Goal: Information Seeking & Learning: Find specific fact

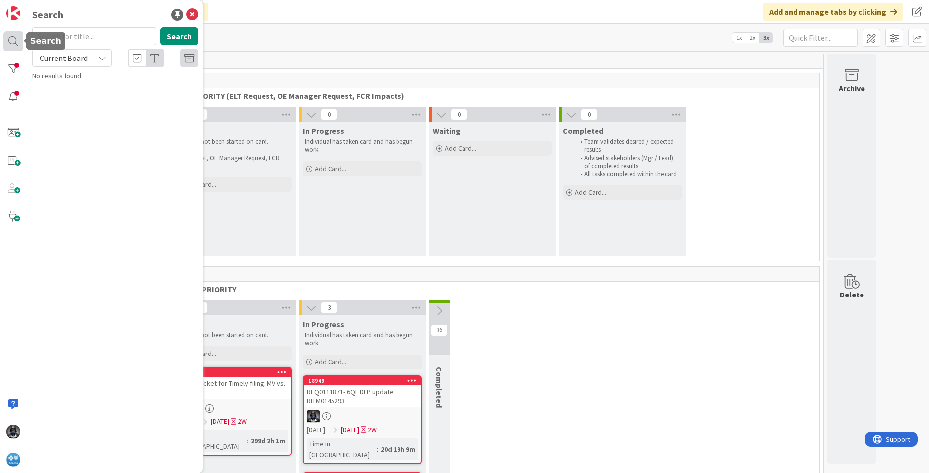
drag, startPoint x: 12, startPoint y: 39, endPoint x: 26, endPoint y: 37, distance: 14.0
click at [12, 39] on div at bounding box center [13, 41] width 20 height 20
click at [62, 38] on input "text" at bounding box center [94, 36] width 124 height 18
type input "18330"
click at [180, 33] on button "Search" at bounding box center [179, 36] width 38 height 18
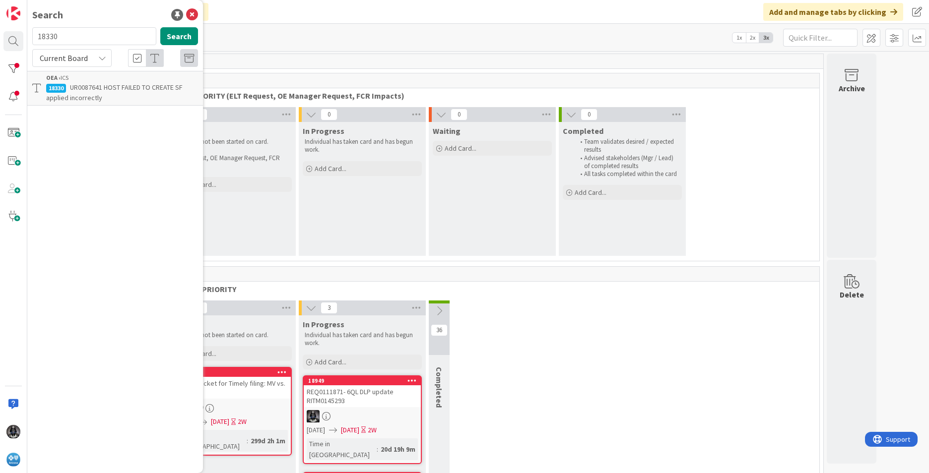
click at [115, 94] on p "UR0087641 HOST FAILED TO CREATE SF applied incorrectly" at bounding box center [122, 92] width 152 height 21
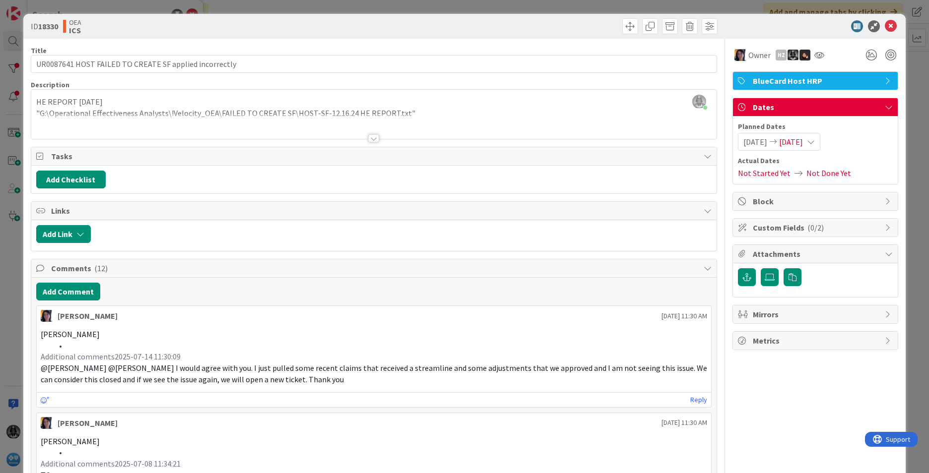
click at [372, 134] on div at bounding box center [373, 138] width 11 height 8
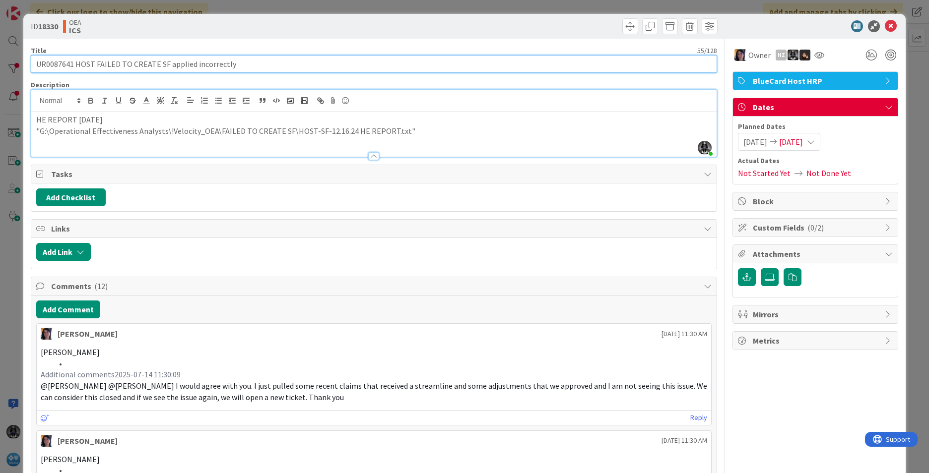
drag, startPoint x: 73, startPoint y: 65, endPoint x: 236, endPoint y: 63, distance: 162.3
click at [236, 63] on input "UR0087641 HOST FAILED TO CREATE SF applied incorrectly" at bounding box center [374, 64] width 686 height 18
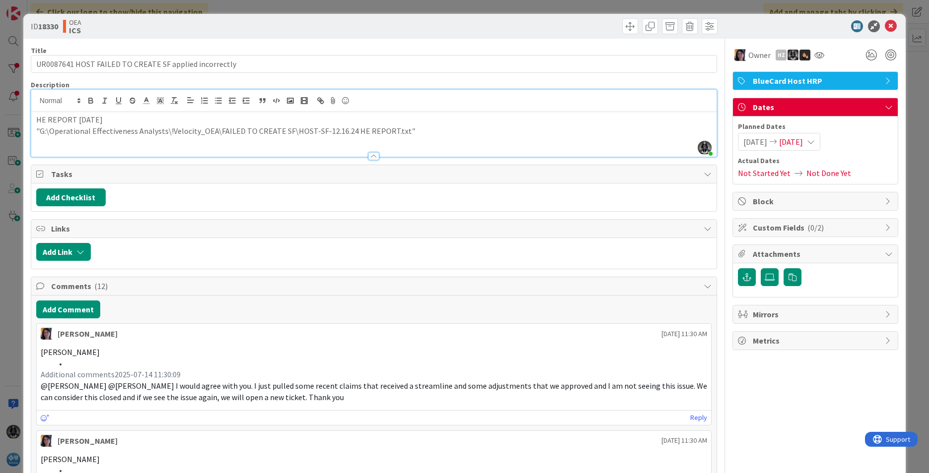
click at [508, 454] on p "[PERSON_NAME]" at bounding box center [374, 459] width 666 height 11
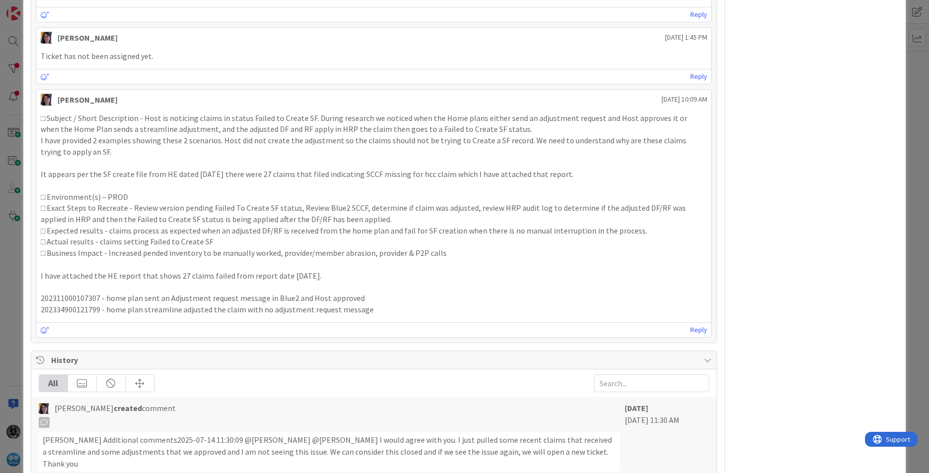
scroll to position [1501, 0]
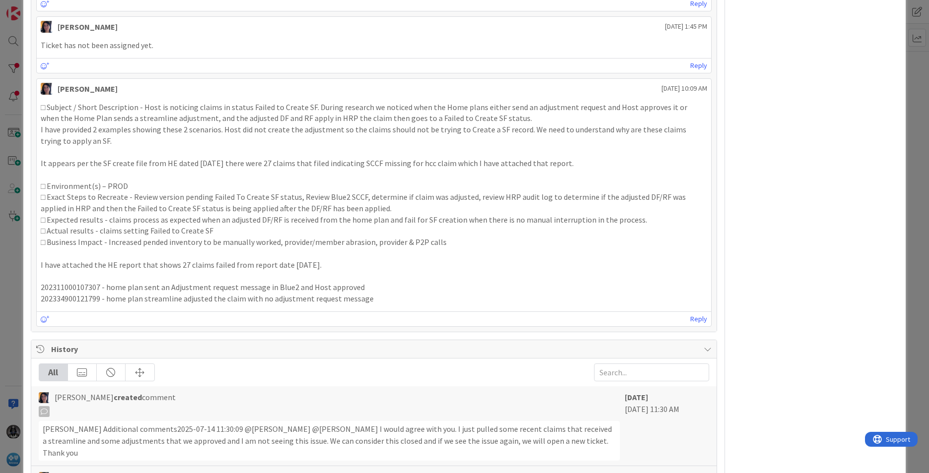
click at [39, 105] on div "□ Subject / Short Description - Host is noticing claims in status Failed to Cre…" at bounding box center [374, 203] width 674 height 211
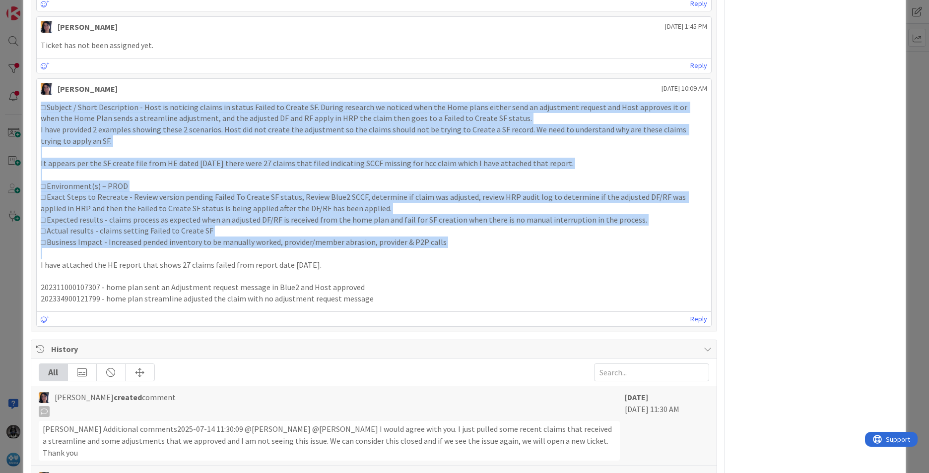
drag, startPoint x: 39, startPoint y: 105, endPoint x: 442, endPoint y: 248, distance: 426.9
click at [442, 248] on div "□ Subject / Short Description - Host is noticing claims in status Failed to Cre…" at bounding box center [374, 203] width 674 height 211
copy div "□ Loremip / Dolor Sitametcons - Adip el seddoeiu tempor in utlabo Etdolo ma Ali…"
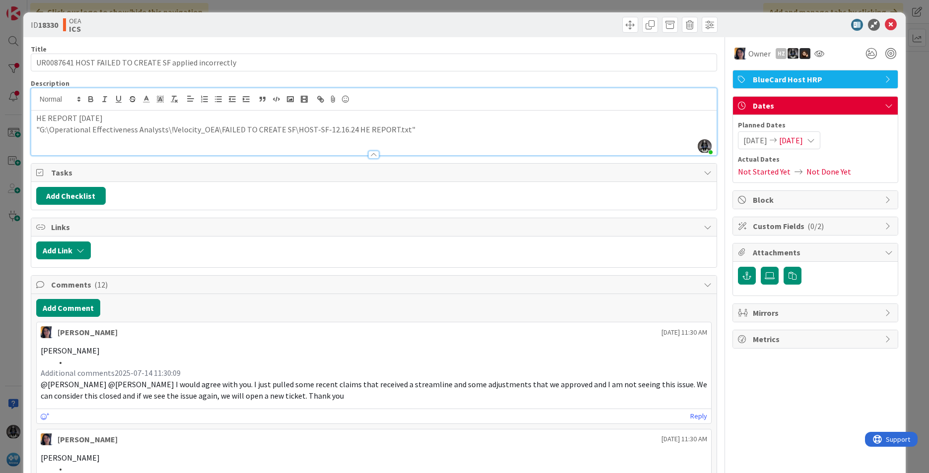
scroll to position [0, 0]
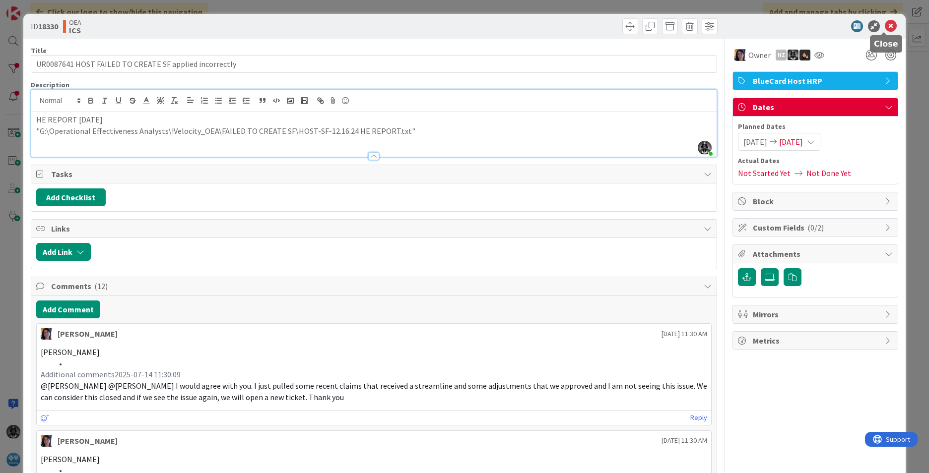
click at [735, 26] on icon at bounding box center [891, 26] width 12 height 12
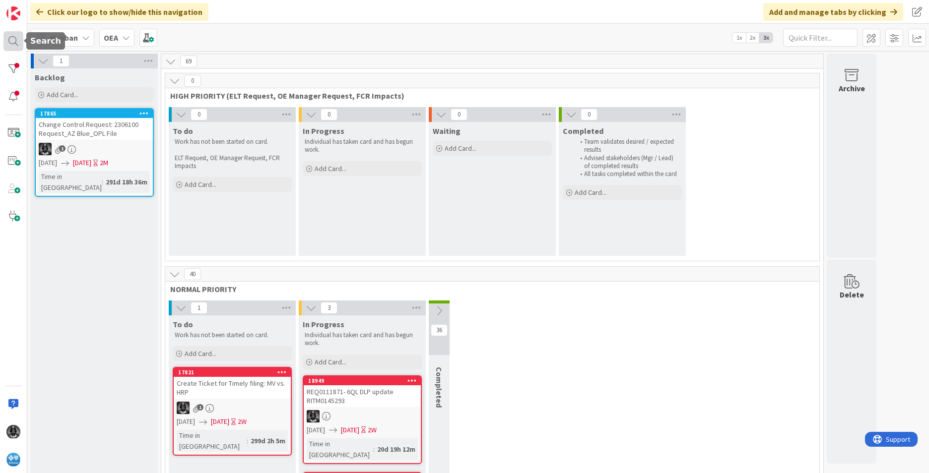
click at [12, 39] on div at bounding box center [13, 41] width 20 height 20
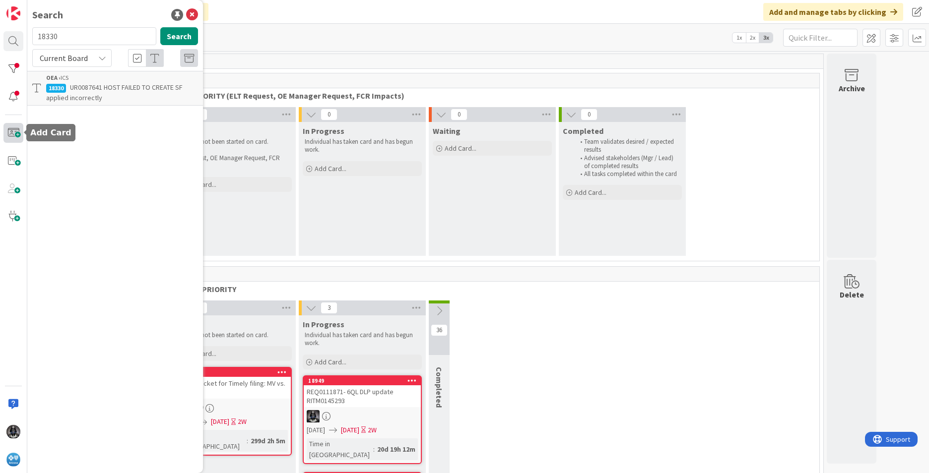
click at [16, 131] on span at bounding box center [13, 133] width 20 height 20
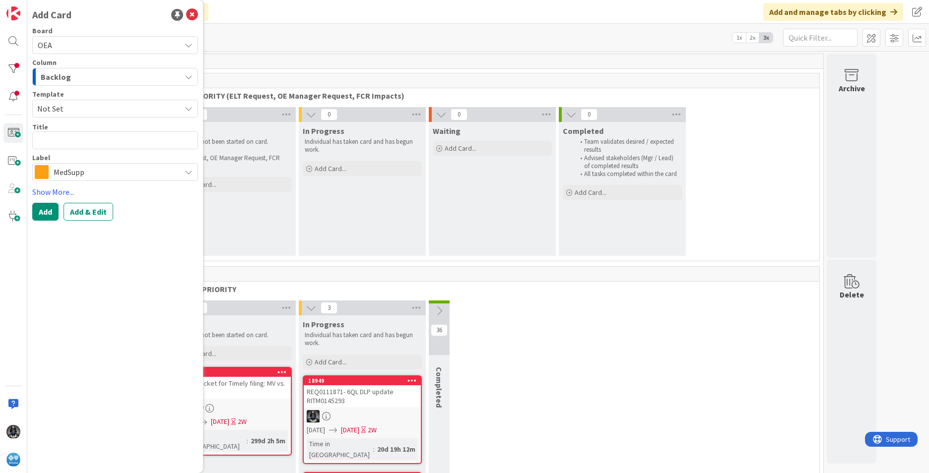
click at [188, 76] on icon "button" at bounding box center [189, 77] width 8 height 8
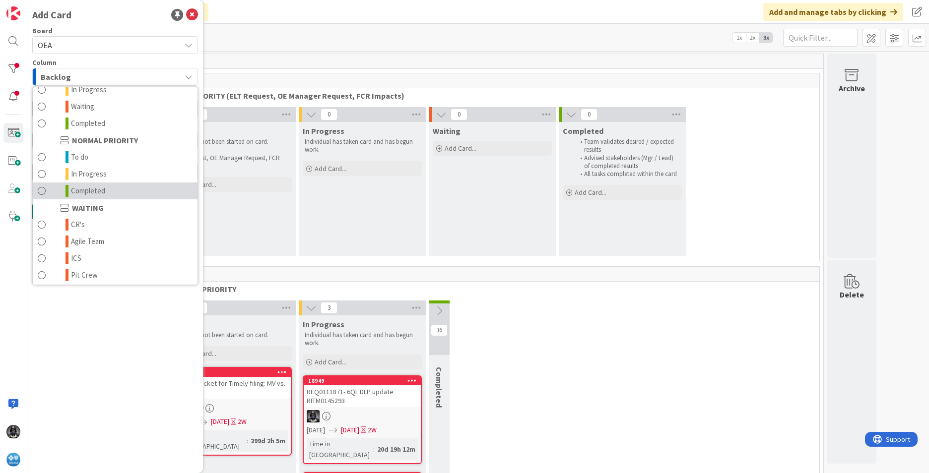
scroll to position [97, 0]
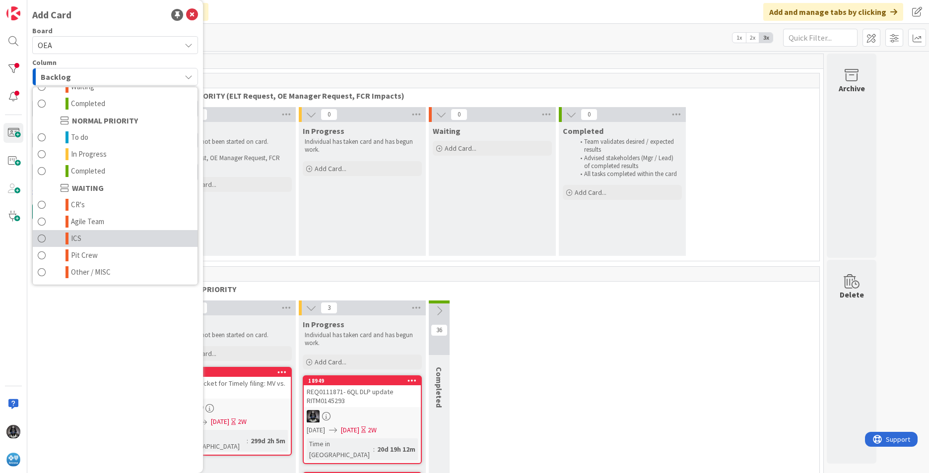
click at [84, 235] on link "ICS" at bounding box center [115, 238] width 165 height 17
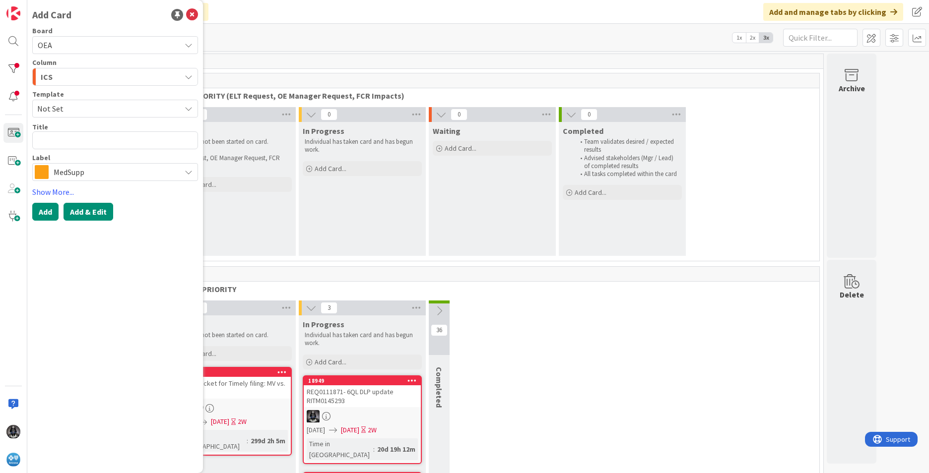
click at [100, 213] on button "Add & Edit" at bounding box center [89, 212] width 50 height 18
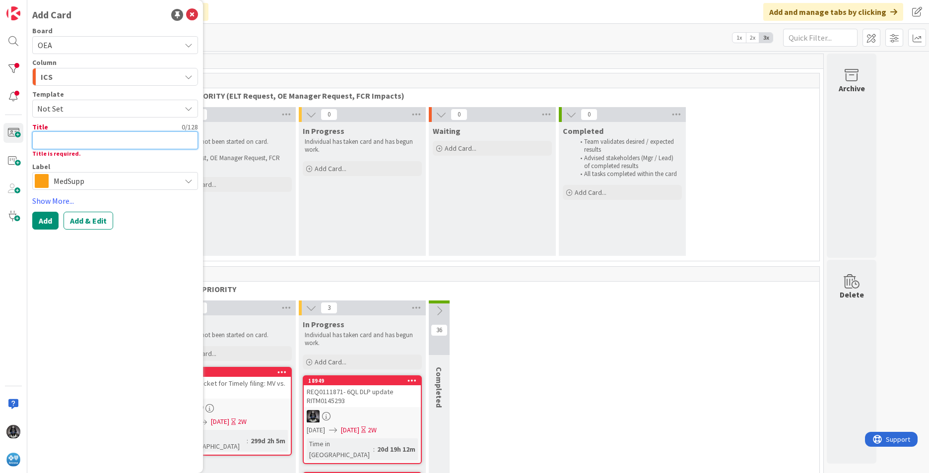
click at [44, 140] on textarea at bounding box center [115, 140] width 166 height 18
paste textarea "INC0330468"
type textarea "x"
type textarea "INC0330468"
click at [89, 140] on textarea "INC0330468" at bounding box center [115, 140] width 166 height 18
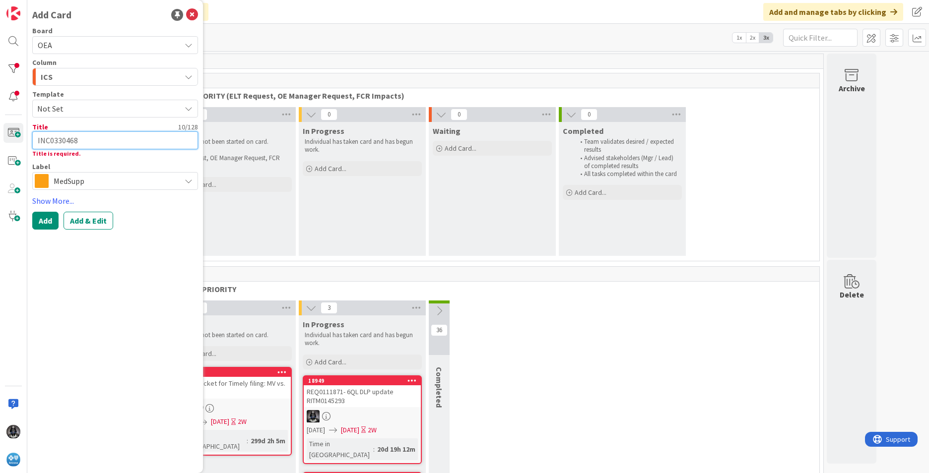
type textarea "x"
type textarea "INC0330468-"
paste textarea "HOST FAILED TO CREATE SF applied incorrectly - 202436500109173"
type textarea "x"
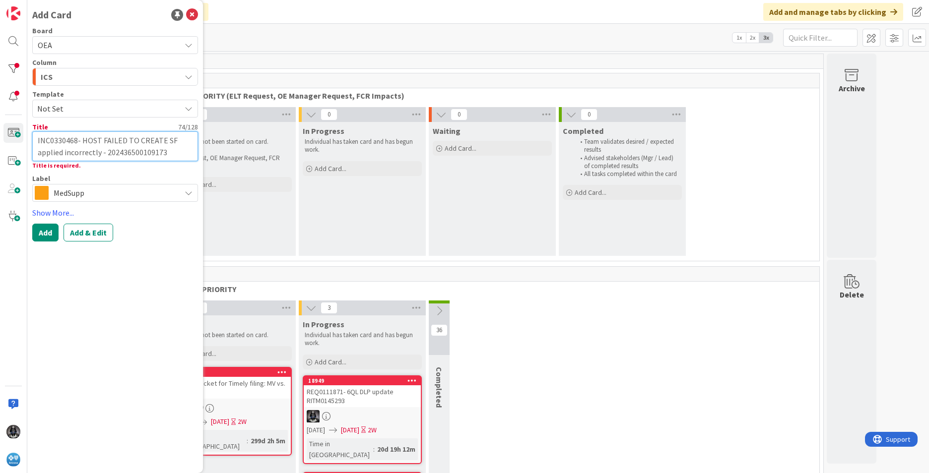
type textarea "INC0330468- HOST FAILED TO CREATE SF applied incorrectly - 202436500109173"
click at [190, 189] on div "MedSupp" at bounding box center [115, 193] width 166 height 18
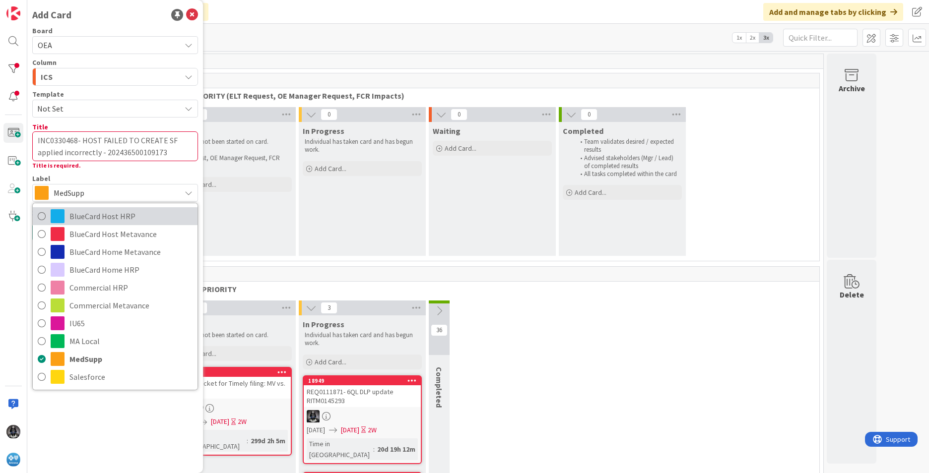
click at [106, 213] on span "BlueCard Host HRP" at bounding box center [130, 216] width 123 height 15
type textarea "x"
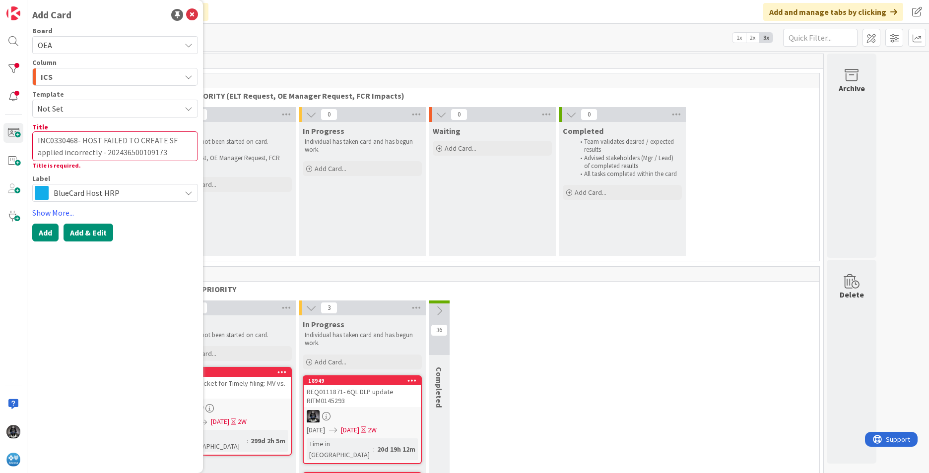
click at [98, 235] on button "Add & Edit" at bounding box center [89, 233] width 50 height 18
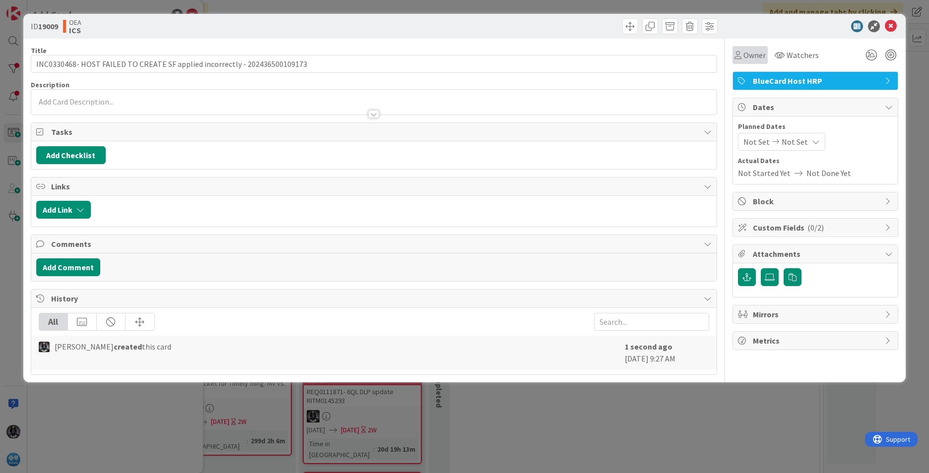
click at [735, 51] on span "Owner" at bounding box center [754, 55] width 22 height 12
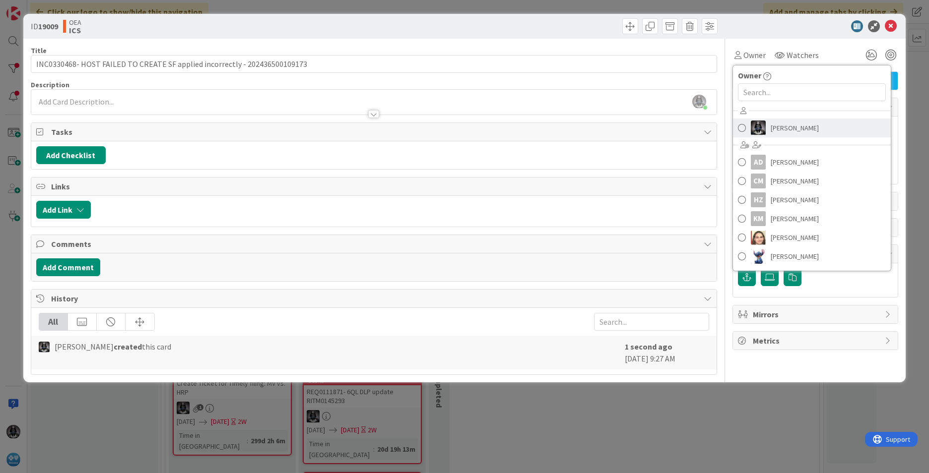
click at [735, 128] on img at bounding box center [758, 128] width 15 height 15
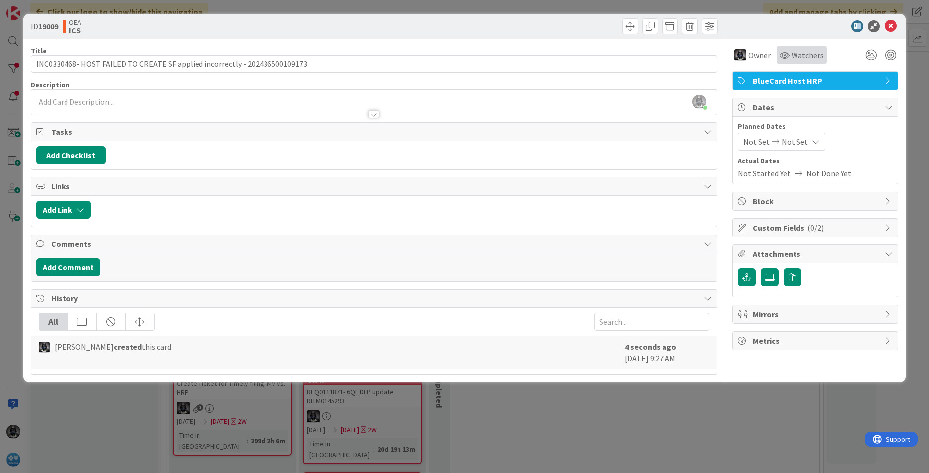
click at [735, 53] on span "Watchers" at bounding box center [807, 55] width 32 height 12
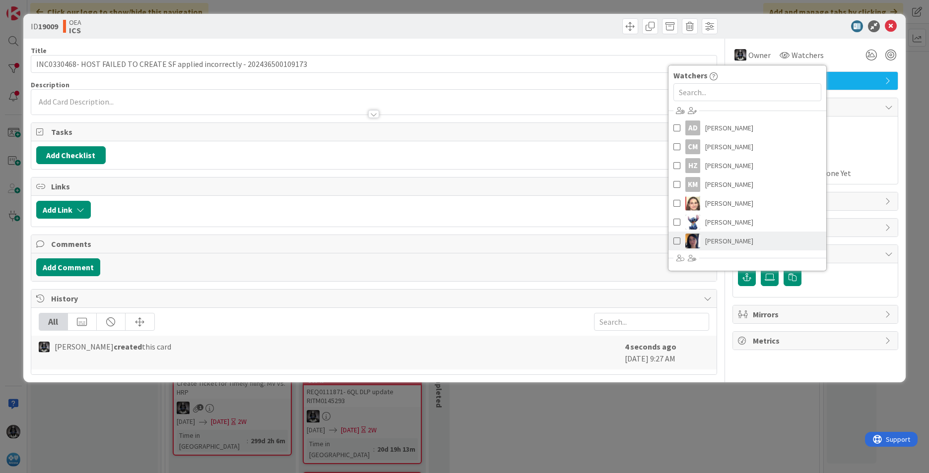
click at [722, 240] on span "[PERSON_NAME]" at bounding box center [729, 241] width 48 height 15
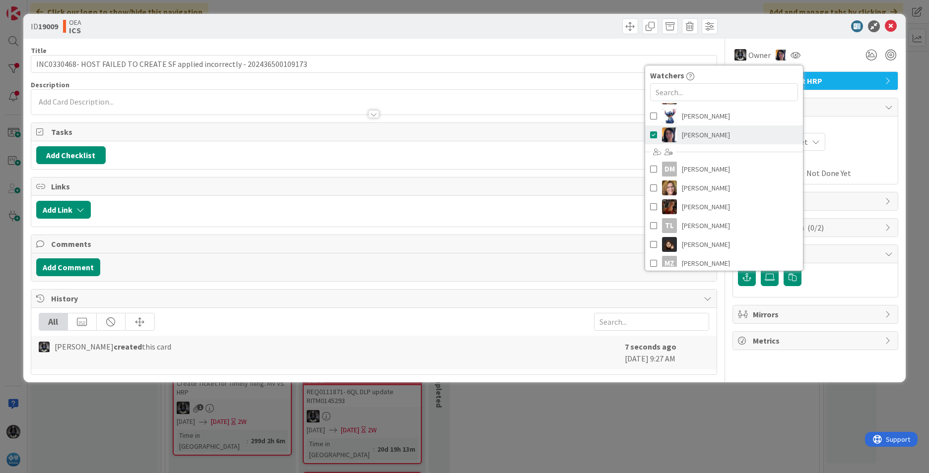
scroll to position [112, 0]
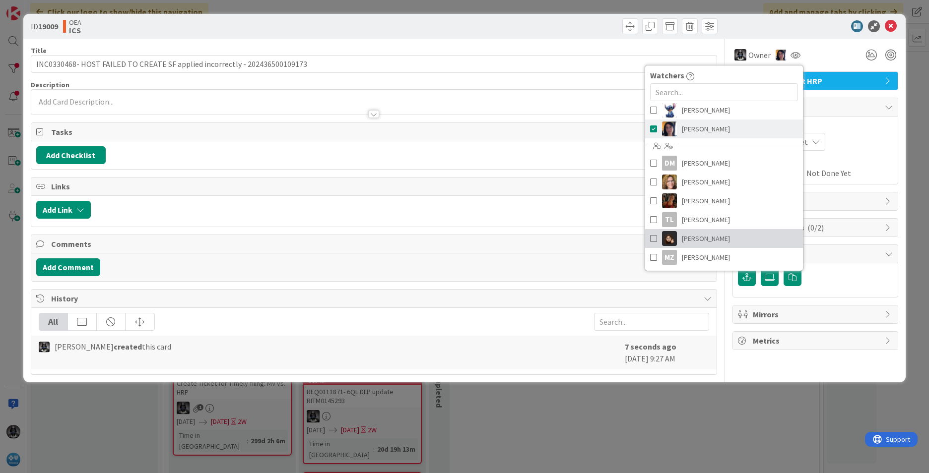
click at [722, 240] on link "[PERSON_NAME]" at bounding box center [724, 238] width 158 height 19
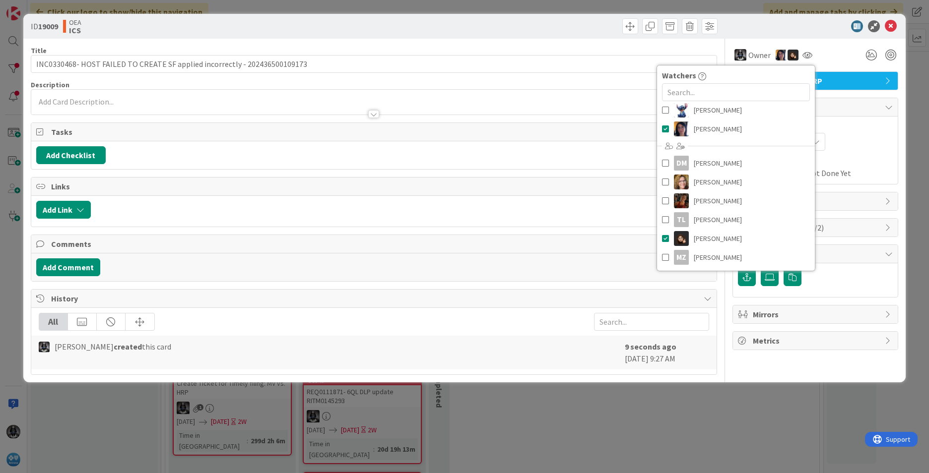
click at [735, 137] on div "Not Set Not Set" at bounding box center [815, 142] width 155 height 18
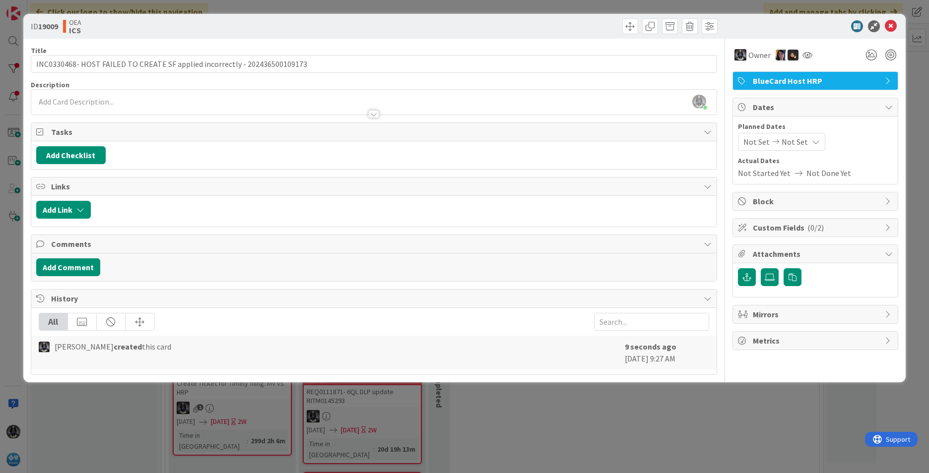
click at [735, 139] on span "Not Set" at bounding box center [756, 142] width 26 height 12
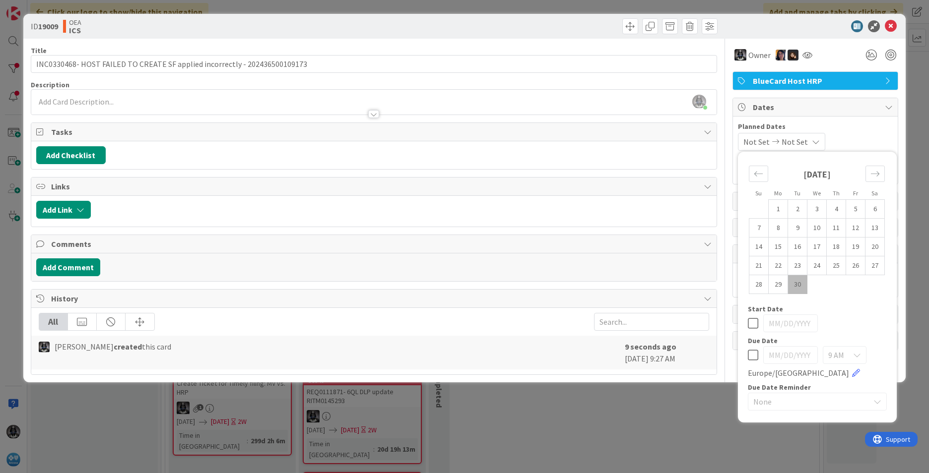
click at [735, 280] on td "30" at bounding box center [797, 284] width 19 height 19
type input "[DATE]"
click at [735, 169] on div "Move forward to switch to the next month." at bounding box center [874, 174] width 19 height 16
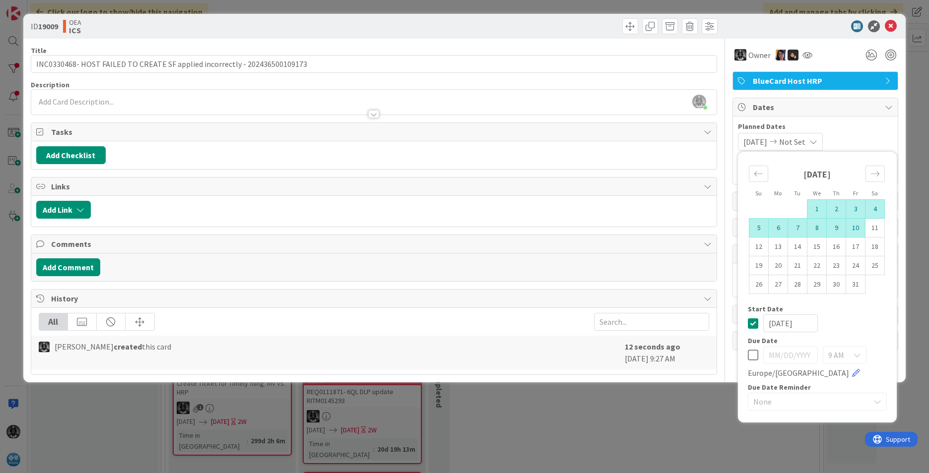
click at [735, 227] on td "10" at bounding box center [855, 228] width 19 height 19
type input "[DATE]"
click at [638, 216] on div at bounding box center [404, 210] width 616 height 18
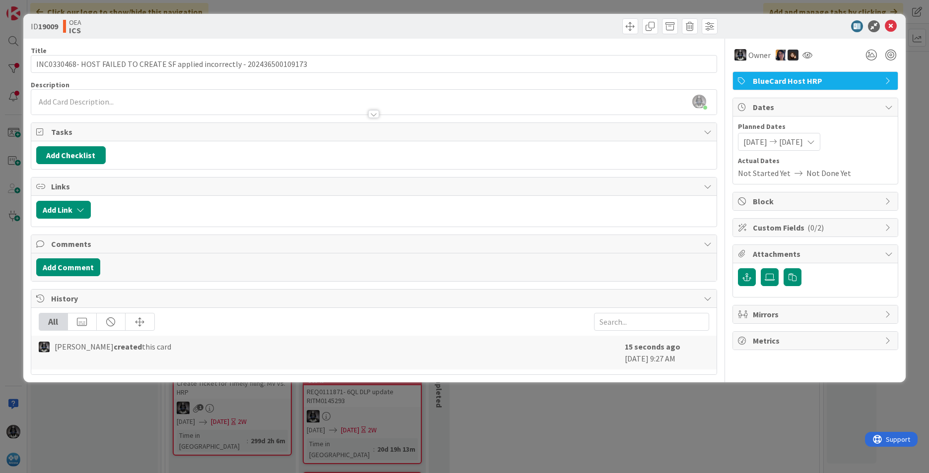
click at [45, 97] on div "[PERSON_NAME] just joined" at bounding box center [373, 102] width 685 height 25
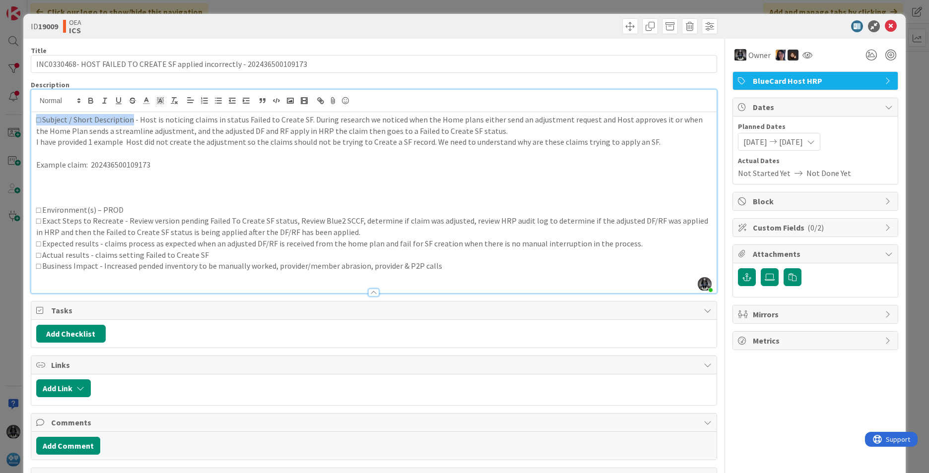
drag, startPoint x: 131, startPoint y: 119, endPoint x: 23, endPoint y: 112, distance: 108.4
click at [23, 112] on div "ID 19009 OEA ICS Title 74 / 128 INC0330468- HOST FAILED TO CREATE SF applied in…" at bounding box center [464, 287] width 882 height 547
click at [88, 98] on icon "button" at bounding box center [90, 100] width 9 height 9
drag, startPoint x: 96, startPoint y: 212, endPoint x: 6, endPoint y: 213, distance: 89.8
click at [6, 213] on div "ID 19009 OEA ICS Title 74 / 128 INC0330468- HOST FAILED TO CREATE SF applied in…" at bounding box center [464, 236] width 929 height 473
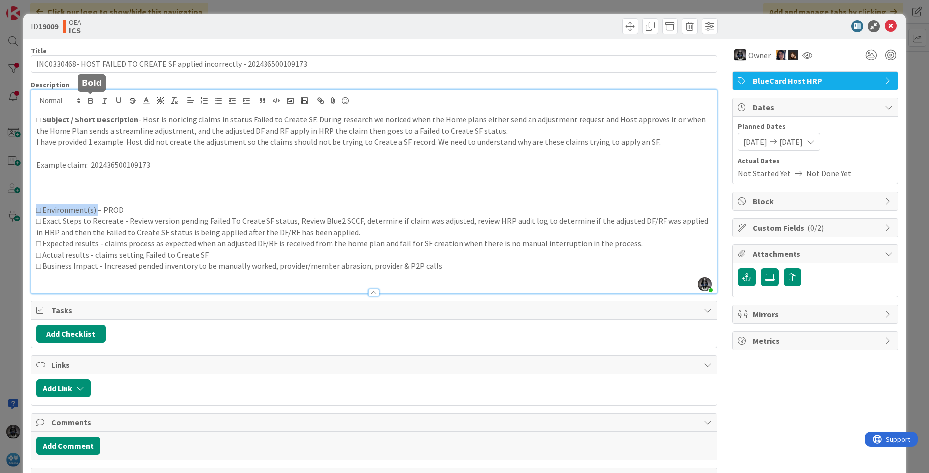
click at [90, 100] on icon "button" at bounding box center [90, 100] width 9 height 9
drag, startPoint x: 119, startPoint y: 218, endPoint x: -3, endPoint y: 217, distance: 122.1
click at [0, 217] on html "Click our logo to show/hide this navigation Add and manage tabs by clicking Kan…" at bounding box center [464, 236] width 929 height 473
click at [89, 97] on icon "button" at bounding box center [90, 100] width 9 height 9
drag, startPoint x: 88, startPoint y: 247, endPoint x: -14, endPoint y: 246, distance: 101.7
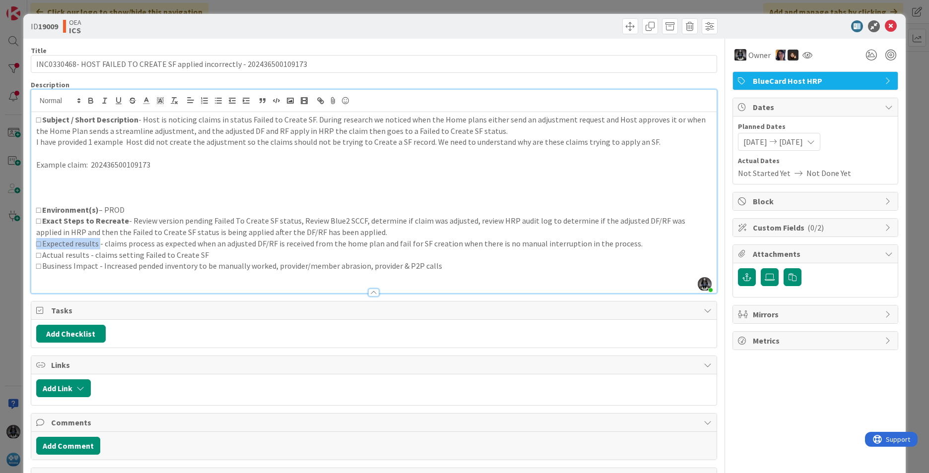
click at [0, 246] on html "Click our logo to show/hide this navigation Add and manage tabs by clicking Kan…" at bounding box center [464, 236] width 929 height 473
click at [89, 99] on icon "button" at bounding box center [90, 99] width 3 height 2
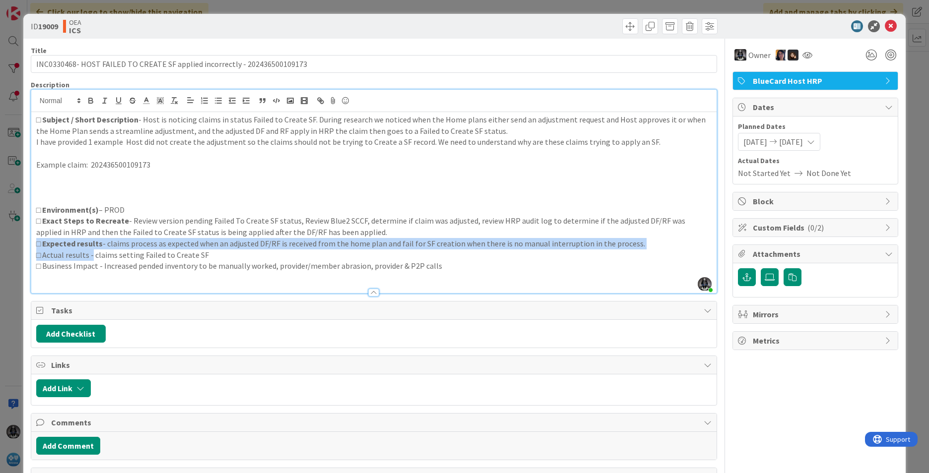
drag, startPoint x: 90, startPoint y: 255, endPoint x: -20, endPoint y: 249, distance: 110.8
click at [0, 249] on html "Click our logo to show/hide this navigation Add and manage tabs by clicking Kan…" at bounding box center [464, 236] width 929 height 473
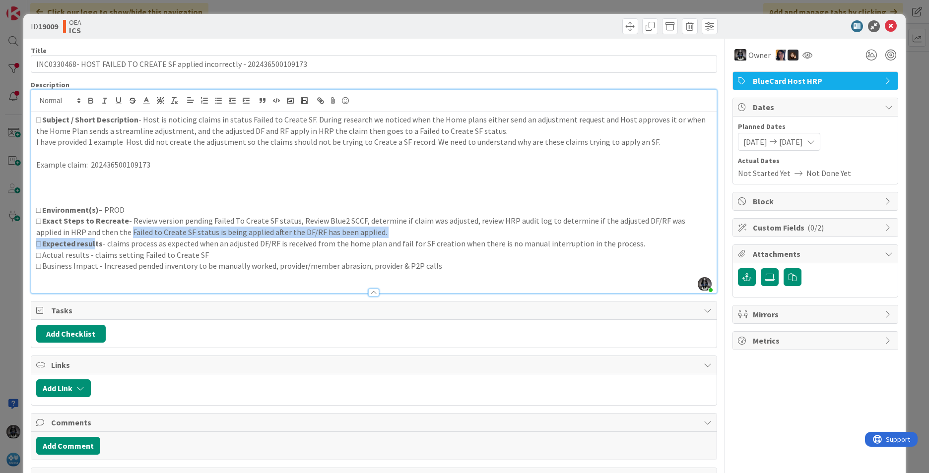
click at [94, 239] on div "□ Subject / Short Description - Host is noticing claims in status Failed to Cre…" at bounding box center [373, 202] width 685 height 181
click at [93, 253] on p "□ Actual results - claims setting Failed to Create SF" at bounding box center [373, 255] width 675 height 11
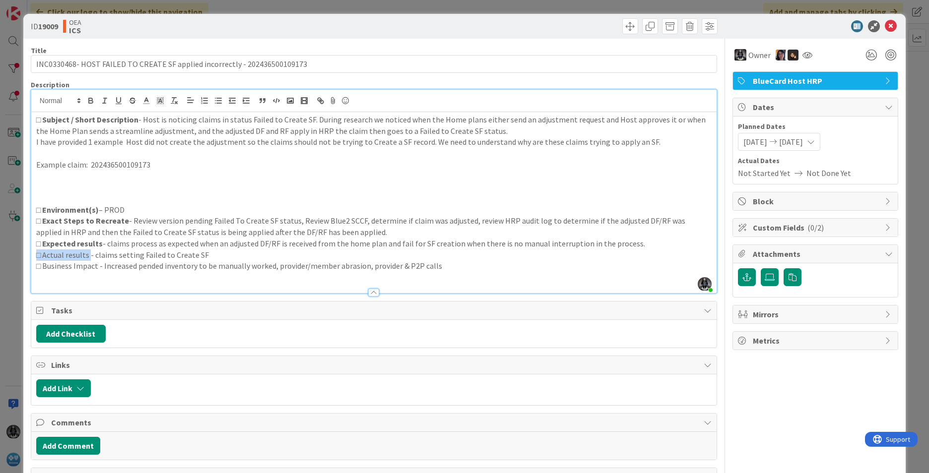
drag, startPoint x: 89, startPoint y: 256, endPoint x: 24, endPoint y: 256, distance: 65.0
click at [24, 256] on div "ID 19009 OEA ICS Title 74 / 128 INC0330468- HOST FAILED TO CREATE SF applied in…" at bounding box center [464, 287] width 882 height 547
click at [91, 101] on icon "button" at bounding box center [91, 102] width 4 height 2
drag, startPoint x: 95, startPoint y: 265, endPoint x: 25, endPoint y: 264, distance: 70.5
click at [25, 264] on div "ID 19009 OEA ICS Title 74 / 128 INC0330468- HOST FAILED TO CREATE SF applied in…" at bounding box center [464, 287] width 882 height 547
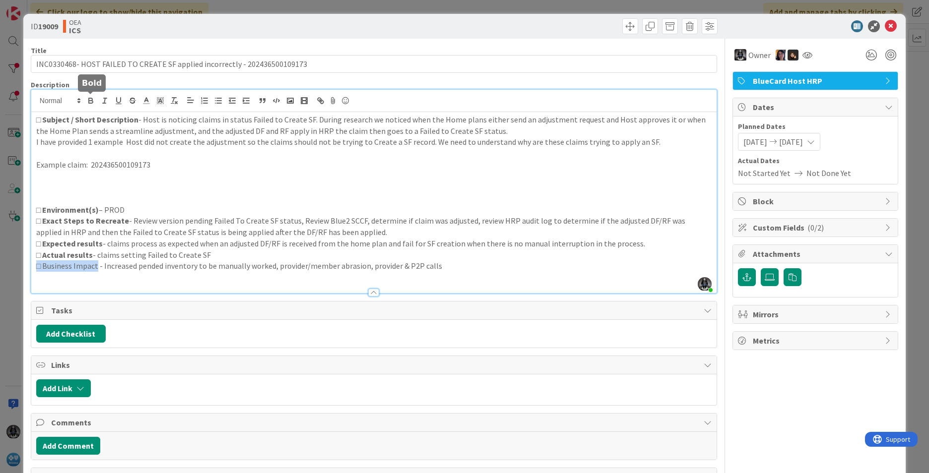
click at [90, 100] on icon "button" at bounding box center [90, 100] width 9 height 9
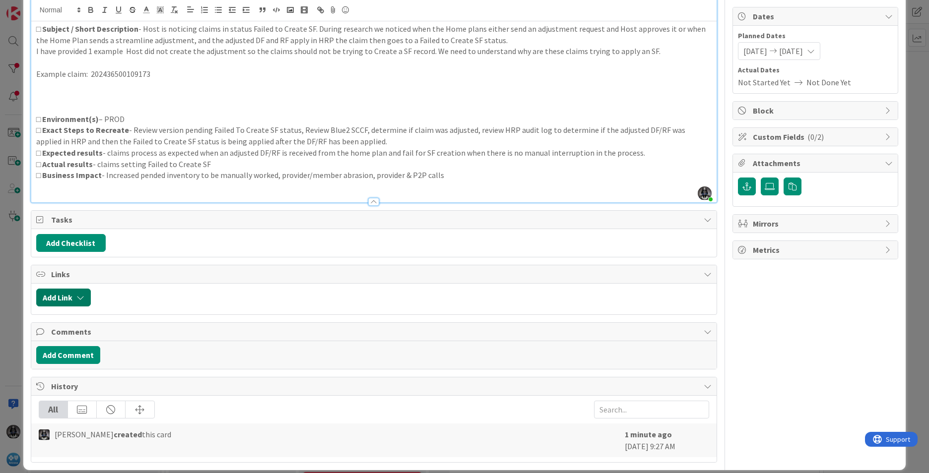
scroll to position [102, 0]
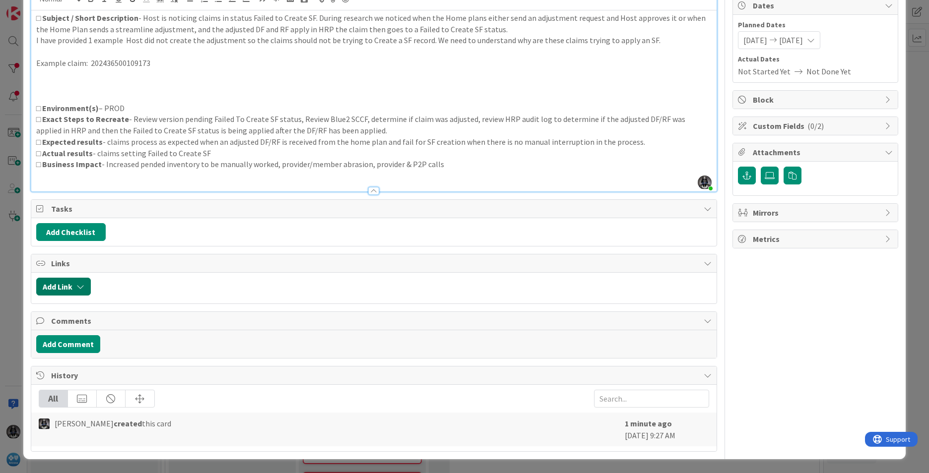
click at [81, 287] on icon "button" at bounding box center [80, 287] width 8 height 8
click at [144, 324] on div "Existing" at bounding box center [145, 325] width 69 height 17
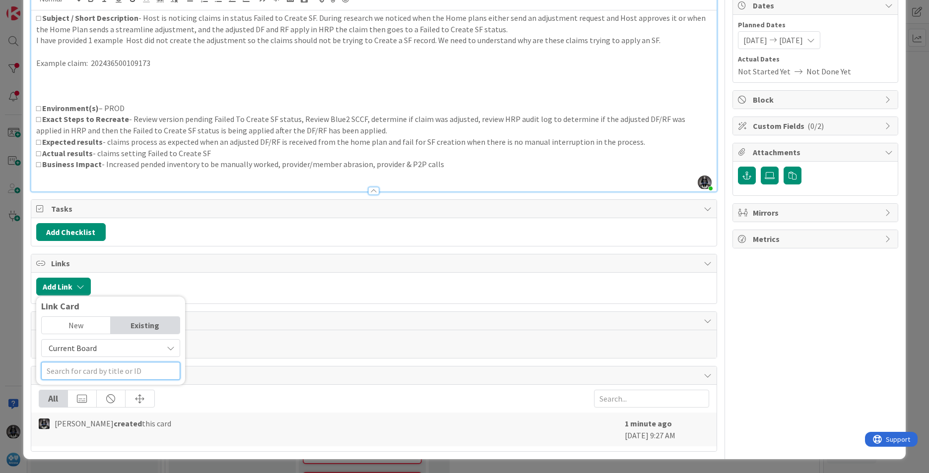
click at [75, 373] on input "text" at bounding box center [110, 371] width 139 height 18
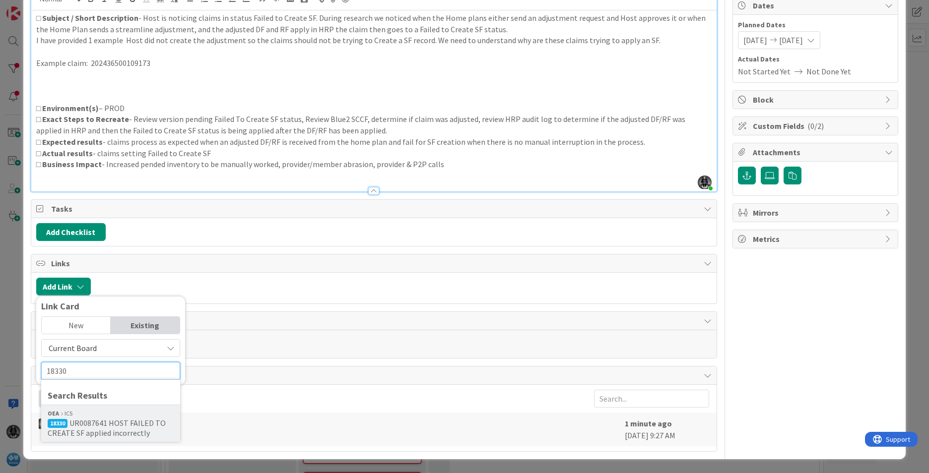
type input "18330"
click at [99, 426] on span "UR0087641 HOST FAILED TO CREATE SF applied incorrectly" at bounding box center [107, 428] width 118 height 20
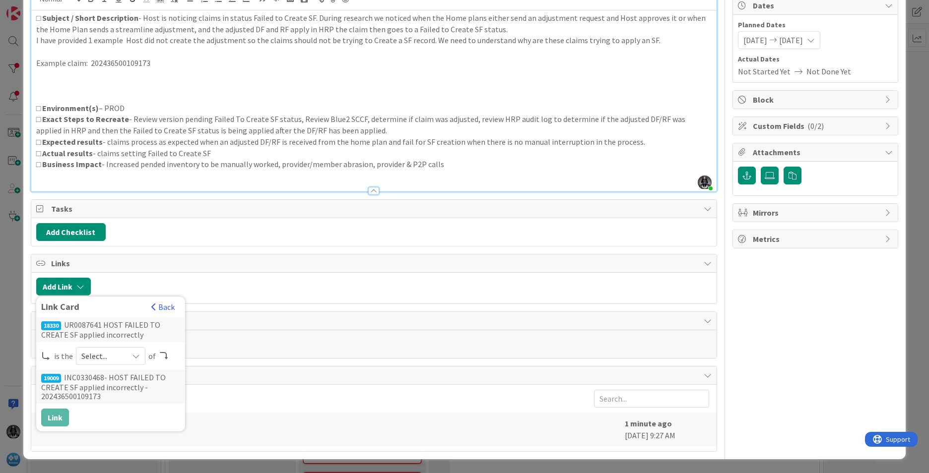
click at [137, 354] on icon at bounding box center [136, 356] width 8 height 8
click at [124, 416] on span "predecessor" at bounding box center [163, 415] width 112 height 15
click at [50, 420] on button "Link" at bounding box center [55, 418] width 28 height 18
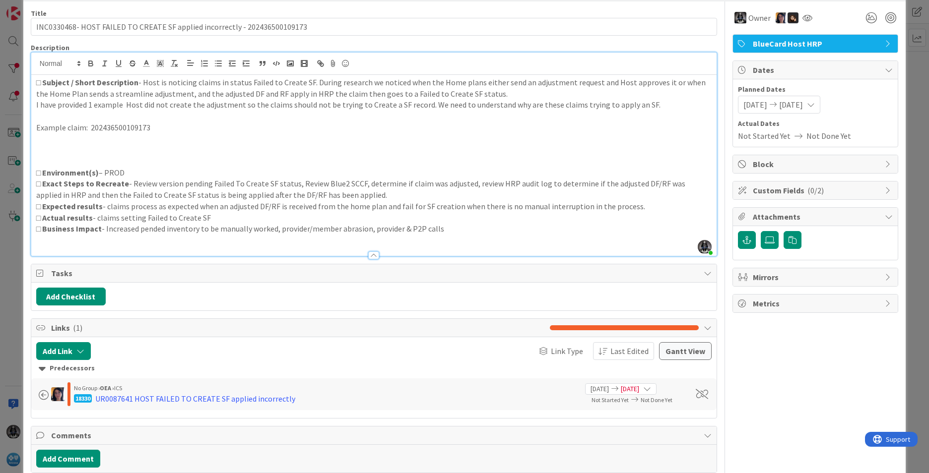
scroll to position [0, 0]
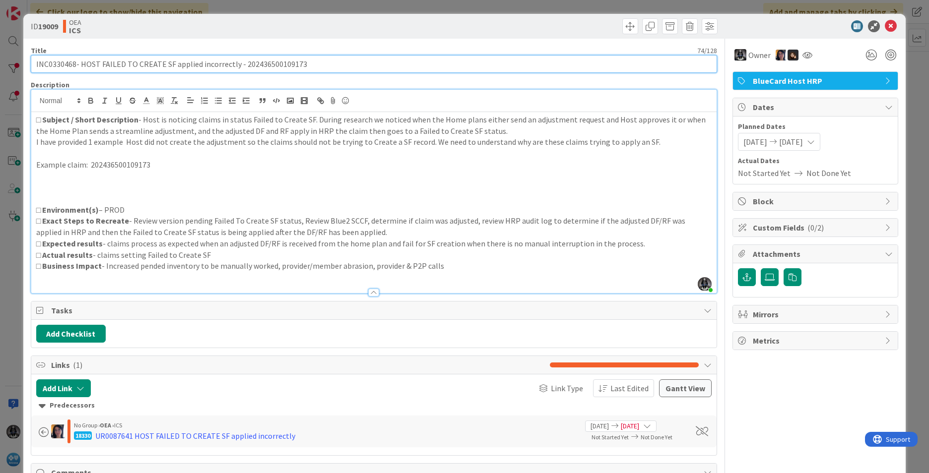
click at [66, 63] on input "INC0330468- HOST FAILED TO CREATE SF applied incorrectly - 202436500109173" at bounding box center [374, 64] width 686 height 18
drag, startPoint x: 80, startPoint y: 64, endPoint x: 318, endPoint y: 78, distance: 237.7
click at [318, 78] on div "Title 74 / 128 INC0330468- HOST FAILED TO CREATE SF applied incorrectly - 20243…" at bounding box center [374, 321] width 686 height 565
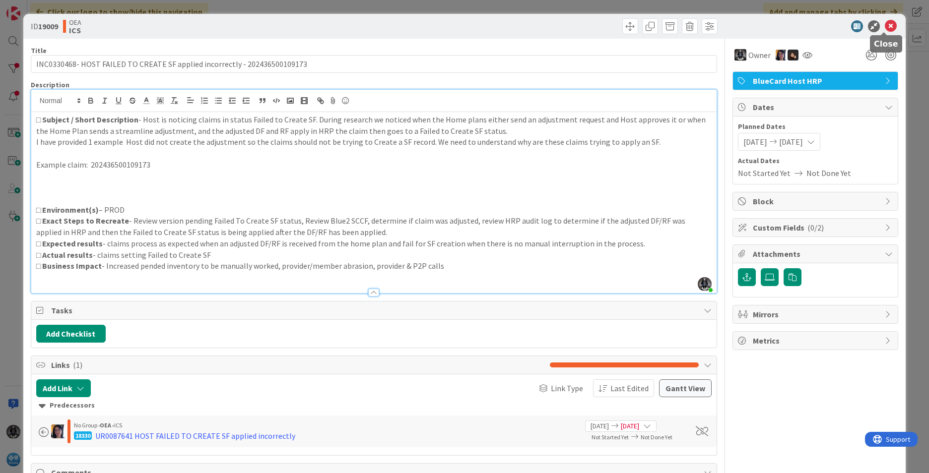
click at [735, 26] on icon at bounding box center [891, 26] width 12 height 12
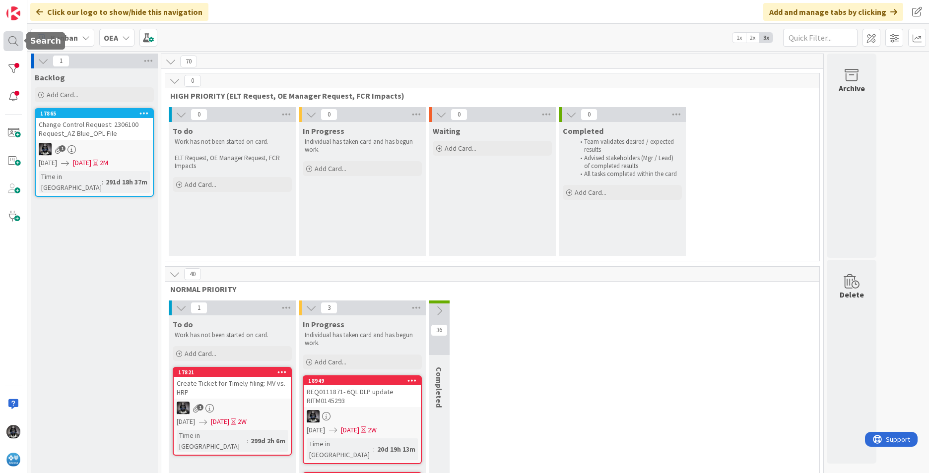
click at [12, 40] on div at bounding box center [13, 41] width 20 height 20
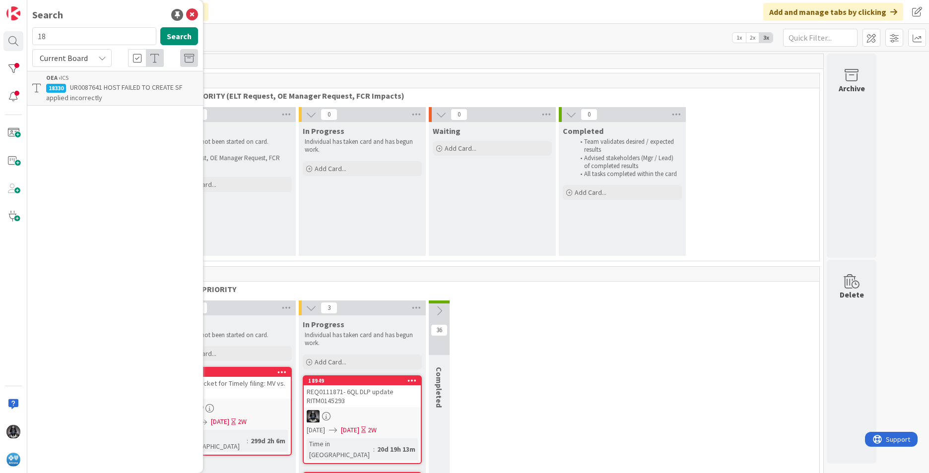
type input "1"
type input "UR0095847"
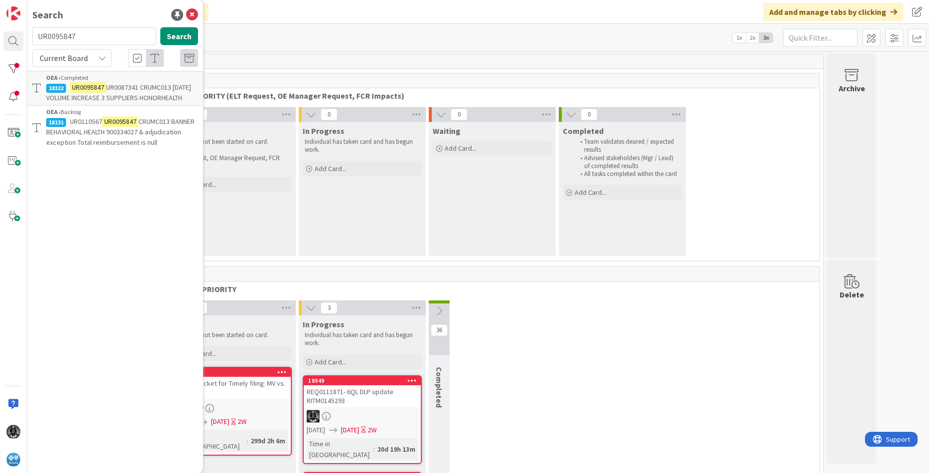
click at [95, 124] on span "UR0110567" at bounding box center [86, 121] width 32 height 9
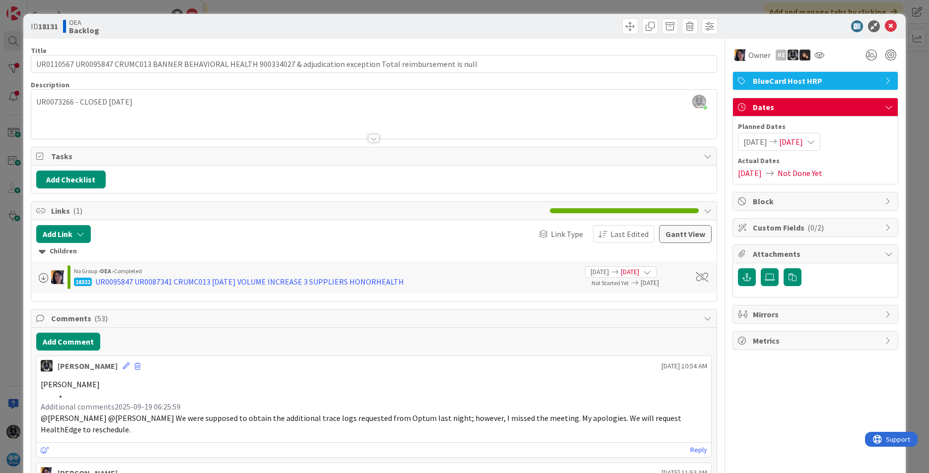
click at [142, 115] on div at bounding box center [373, 126] width 685 height 25
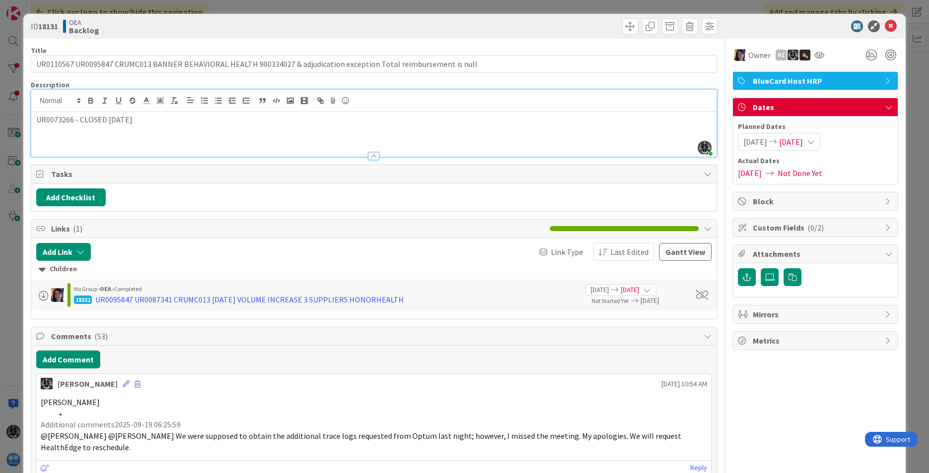
click at [142, 120] on p "UR0073266 - CLOSED [DATE]" at bounding box center [373, 119] width 675 height 11
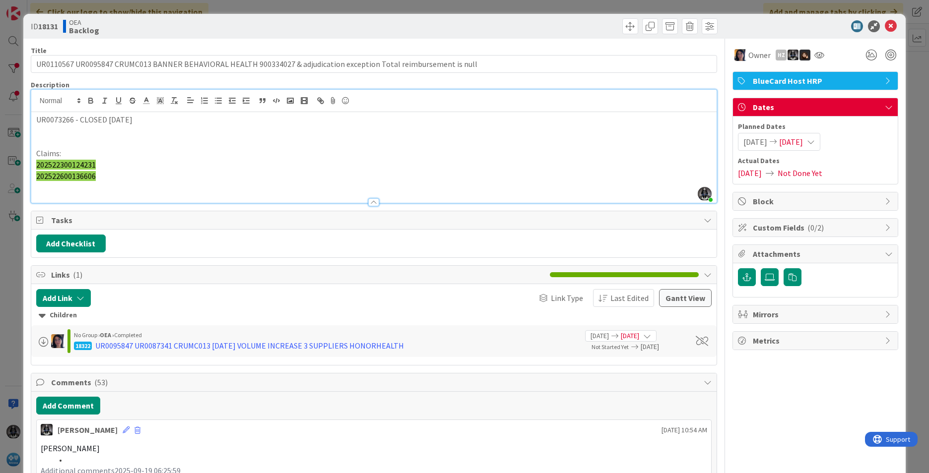
click at [110, 181] on p "202522600136606" at bounding box center [373, 176] width 675 height 11
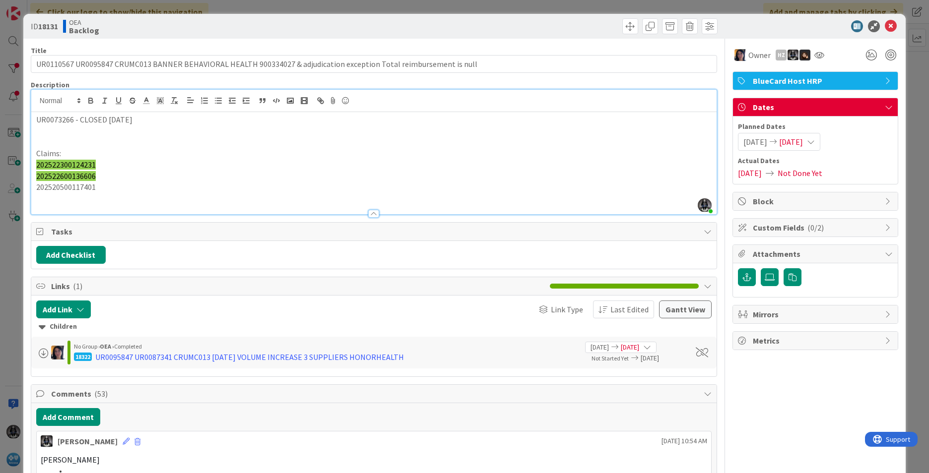
click at [101, 185] on p "202520500117401" at bounding box center [373, 187] width 675 height 11
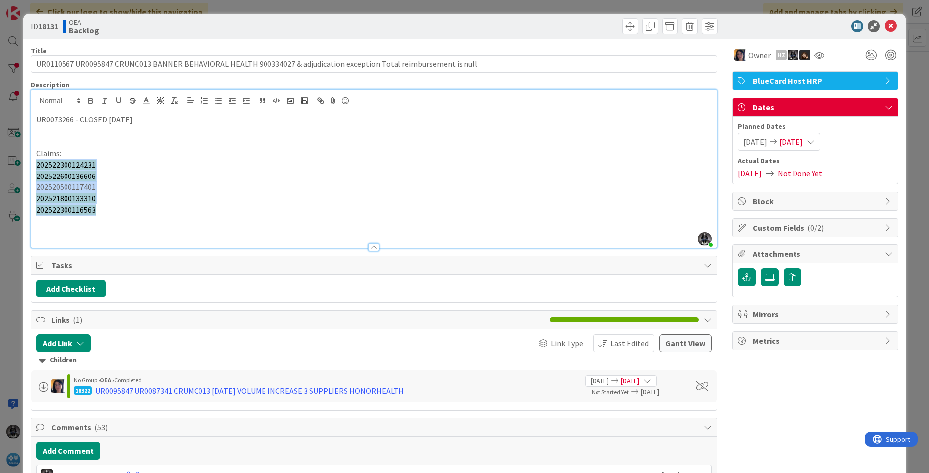
drag, startPoint x: 35, startPoint y: 164, endPoint x: 112, endPoint y: 214, distance: 91.8
click at [112, 214] on div "UR0073266 - CLOSED [DATE] Claims: 202522300124231 202522600136606 2025205001174…" at bounding box center [373, 180] width 685 height 136
click at [161, 99] on polyline at bounding box center [159, 101] width 3 height 4
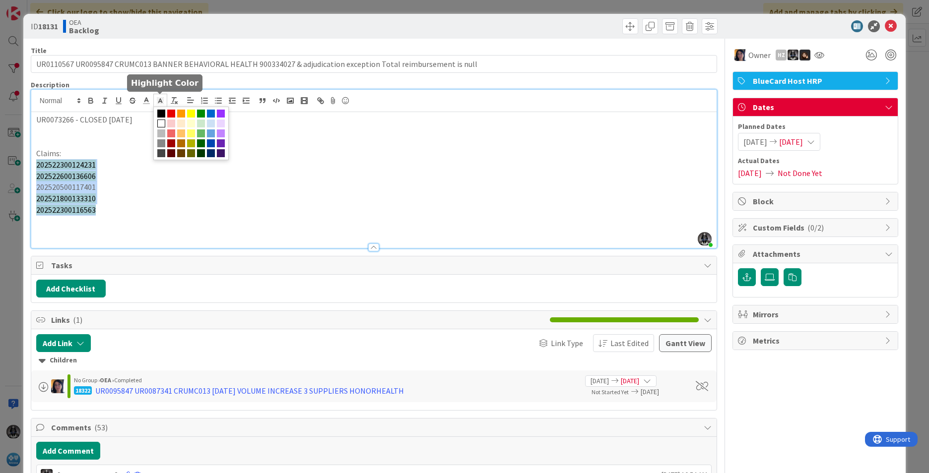
click at [160, 122] on span at bounding box center [161, 124] width 8 height 8
click at [151, 213] on p "202522300116563" at bounding box center [373, 209] width 675 height 11
click at [164, 166] on p "202522300124231" at bounding box center [373, 164] width 675 height 11
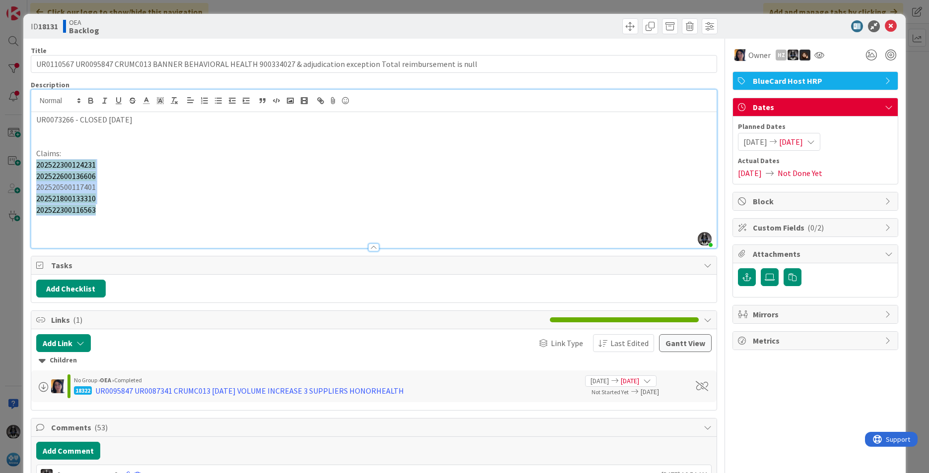
drag, startPoint x: 121, startPoint y: 192, endPoint x: 109, endPoint y: 195, distance: 11.8
click at [118, 193] on div "UR0073266 - CLOSED [DATE] Claims: 202522300124231 202522600136606 2025205001174…" at bounding box center [373, 180] width 685 height 136
drag, startPoint x: 50, startPoint y: 161, endPoint x: 98, endPoint y: 159, distance: 48.2
click at [98, 159] on p "202522300124231" at bounding box center [373, 164] width 675 height 11
click at [114, 177] on p "202522600136606" at bounding box center [373, 176] width 675 height 11
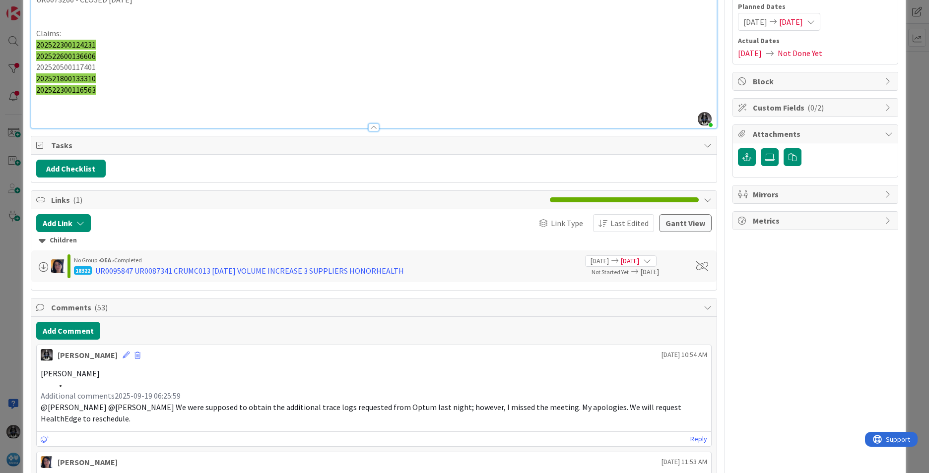
scroll to position [186, 0]
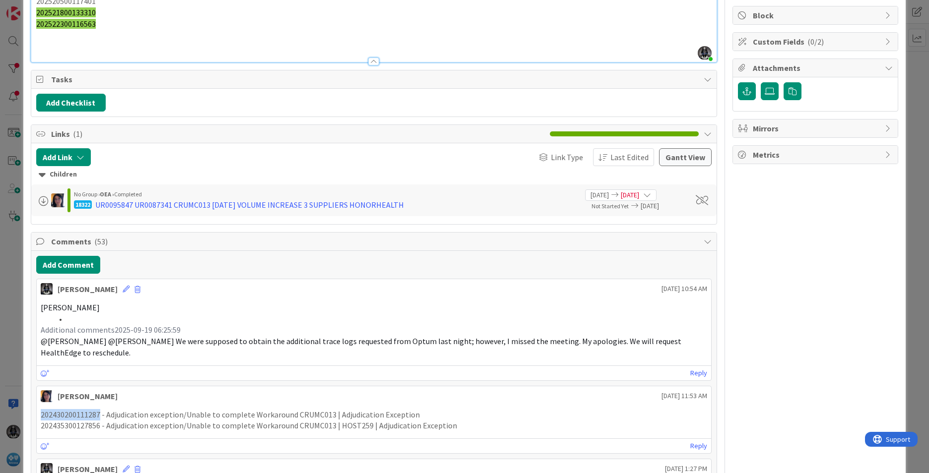
drag, startPoint x: 98, startPoint y: 413, endPoint x: 18, endPoint y: 410, distance: 79.9
click at [18, 410] on div "ID 18131 OEA Backlog Title 118 / 128 UR0110567 UR0095847 CRUMC013 BANNER BEHAVI…" at bounding box center [464, 236] width 929 height 473
copy p "202430200111287"
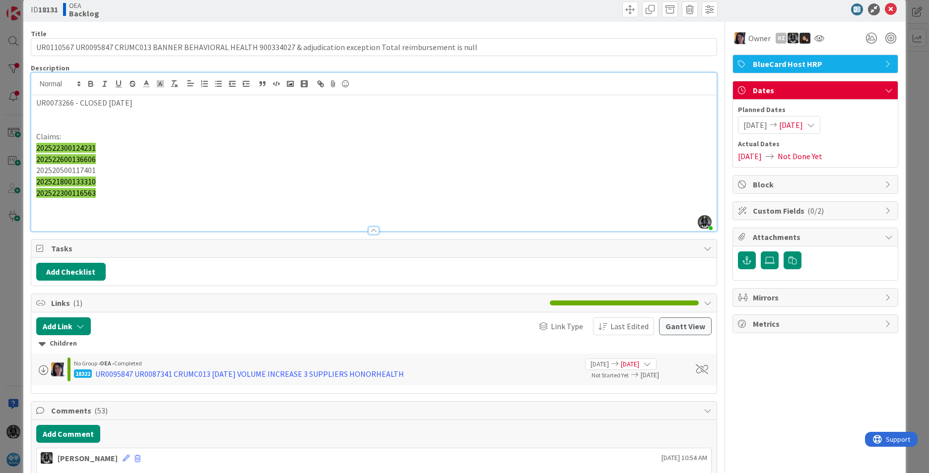
scroll to position [0, 0]
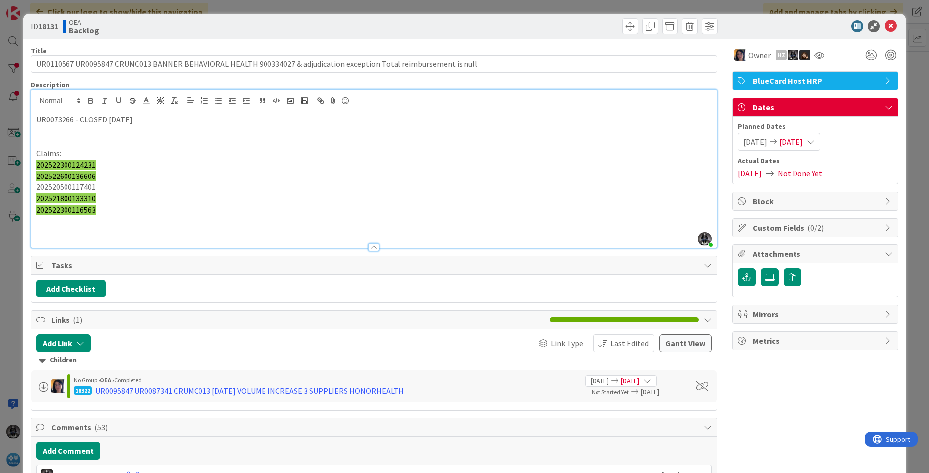
click at [100, 210] on p "202522300116563" at bounding box center [373, 209] width 675 height 11
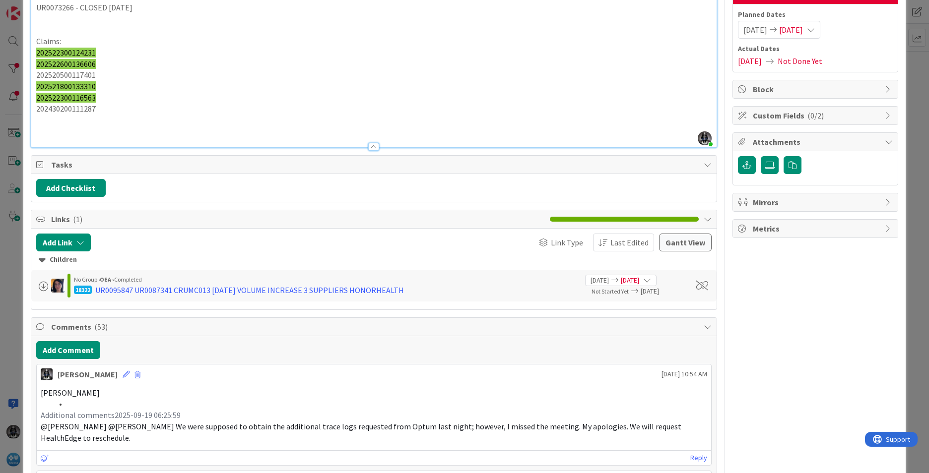
scroll to position [211, 0]
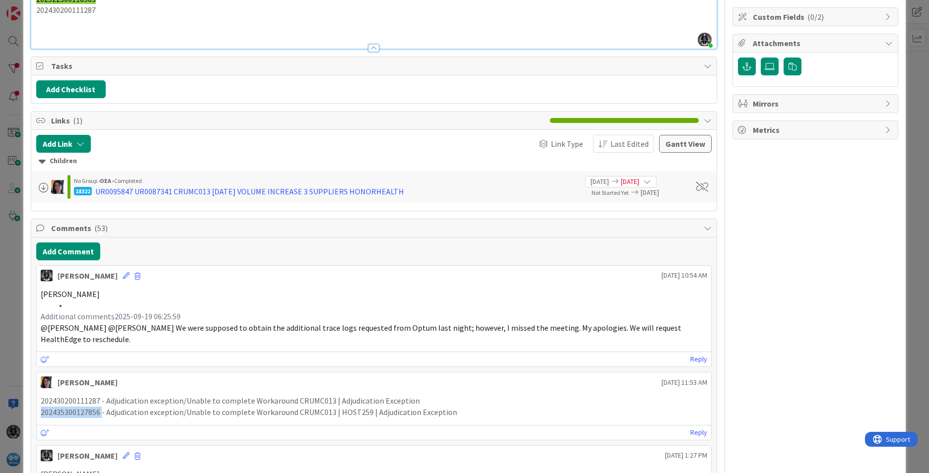
drag, startPoint x: 102, startPoint y: 409, endPoint x: 25, endPoint y: 407, distance: 77.0
copy p "202435300127856"
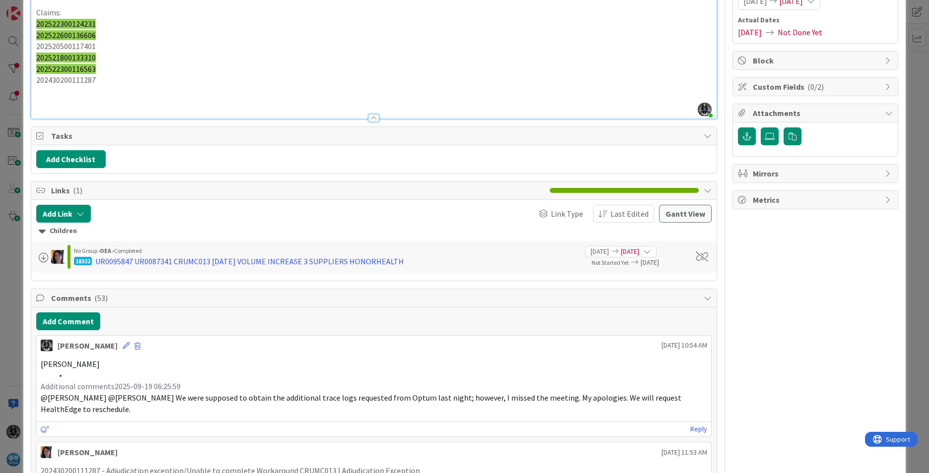
scroll to position [0, 0]
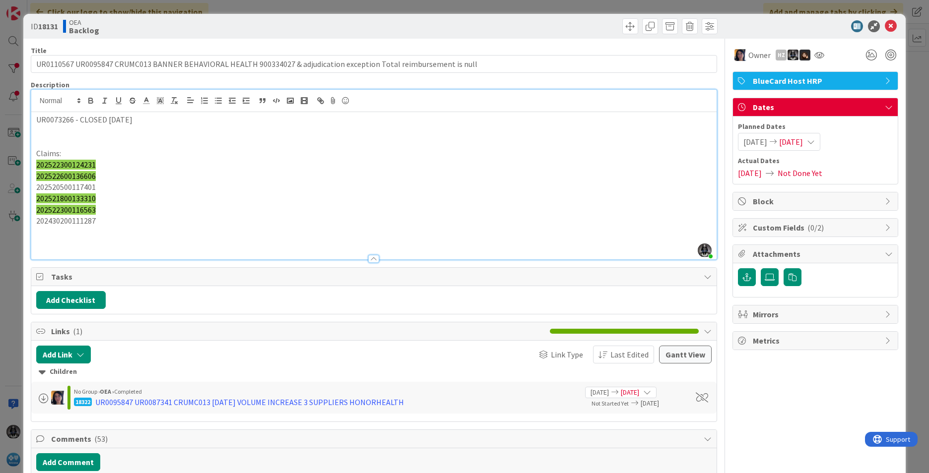
click at [99, 223] on p "202430200111287" at bounding box center [373, 220] width 675 height 11
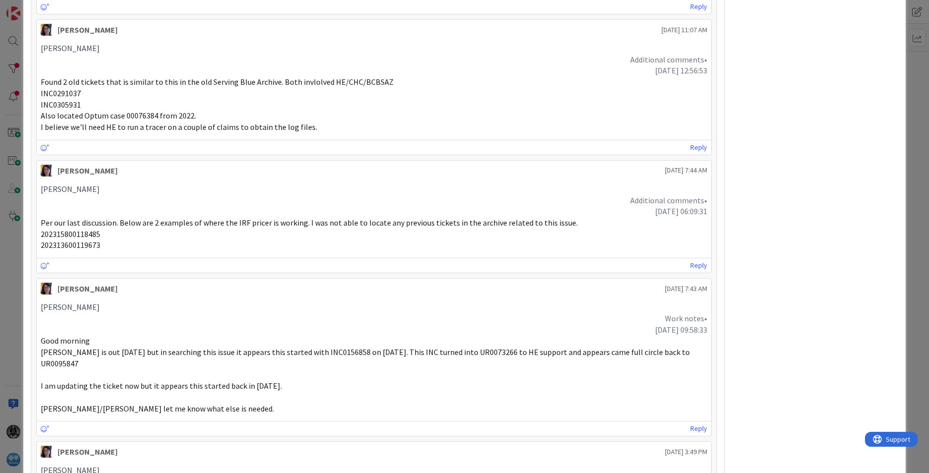
scroll to position [2605, 0]
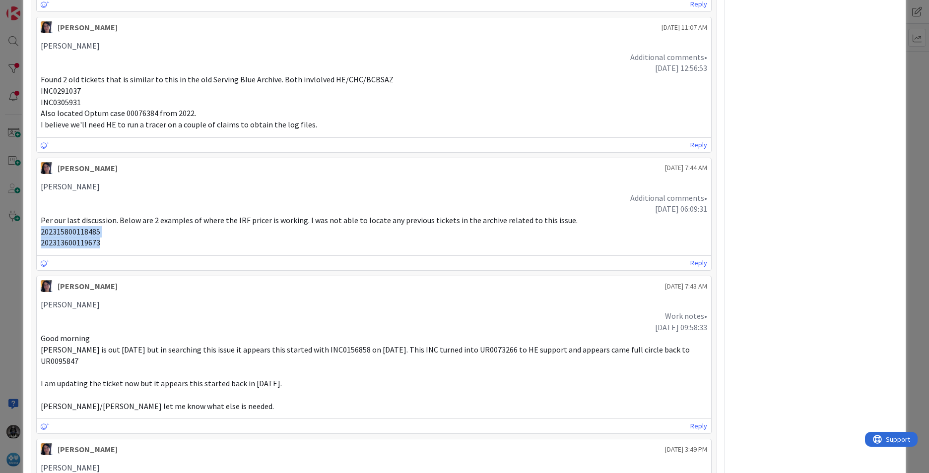
drag, startPoint x: 40, startPoint y: 218, endPoint x: 108, endPoint y: 227, distance: 68.6
click at [108, 227] on div "[PERSON_NAME] Additional comments• [DATE] 06:09:31 Per our last discussion. Bel…" at bounding box center [374, 214] width 666 height 67
copy div "202315800118485 202313600119673"
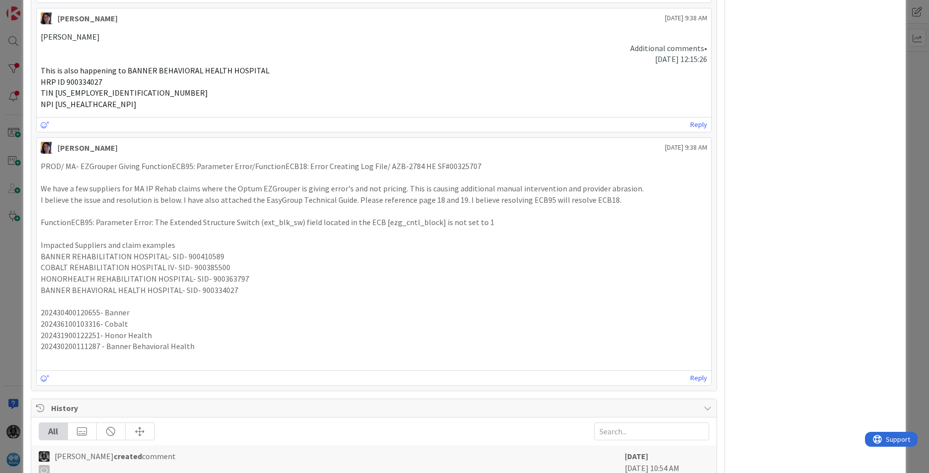
scroll to position [7939, 0]
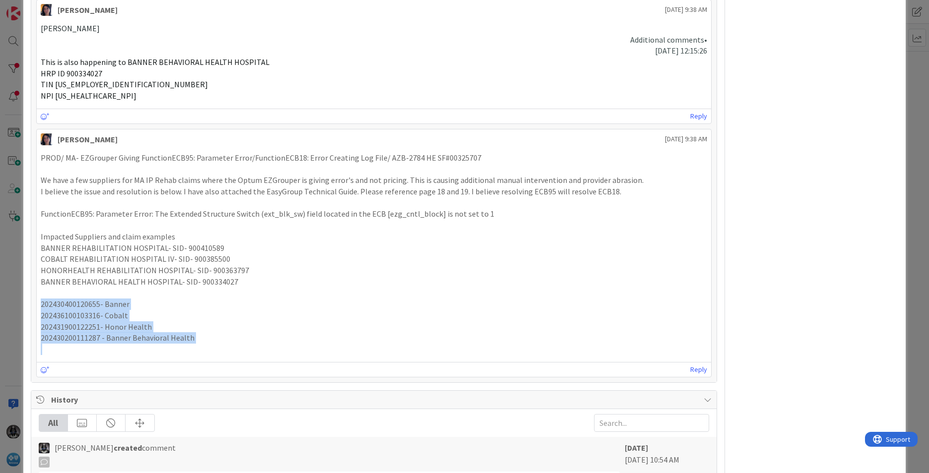
drag, startPoint x: 41, startPoint y: 258, endPoint x: 218, endPoint y: 302, distance: 182.7
click at [218, 302] on div "PROD/ MA- EZGrouper Giving FunctionECB95: Parameter Error/FunctionECB18: Error …" at bounding box center [374, 253] width 666 height 203
copy div "202430400120655- Banner 202436100103316- Cobalt 202431900122251- Honor Health 2…"
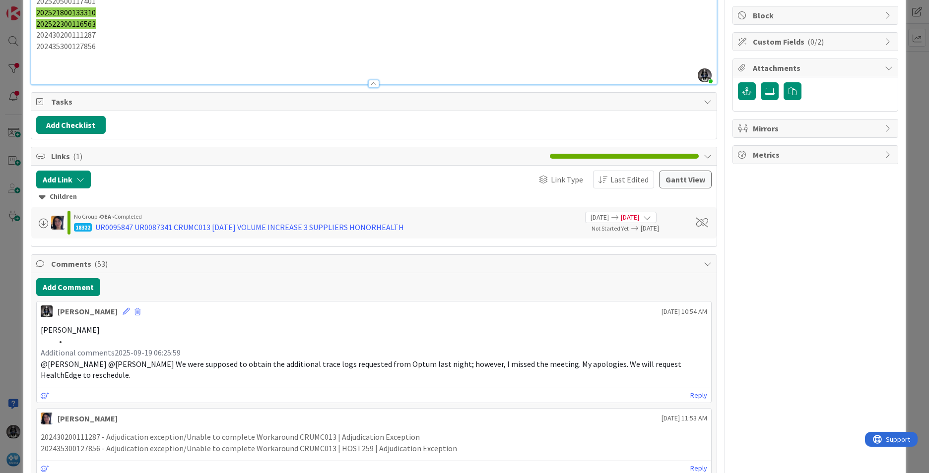
scroll to position [0, 0]
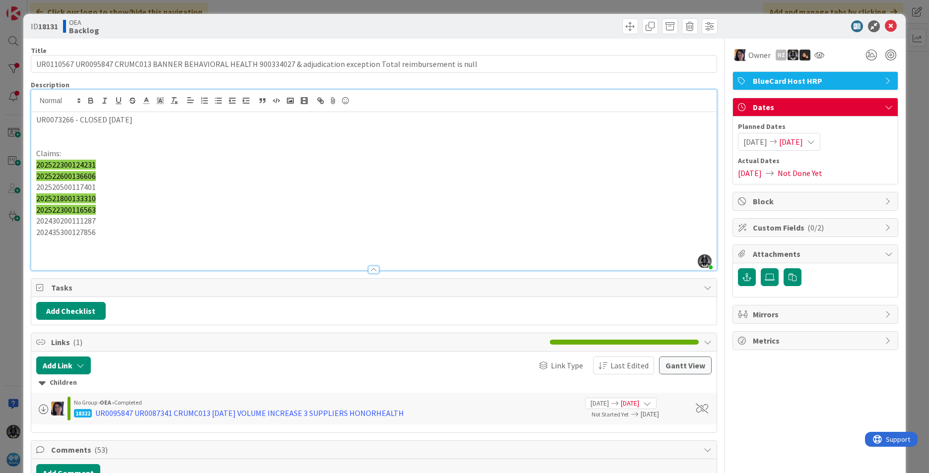
click at [108, 232] on p "202435300127856" at bounding box center [373, 232] width 675 height 11
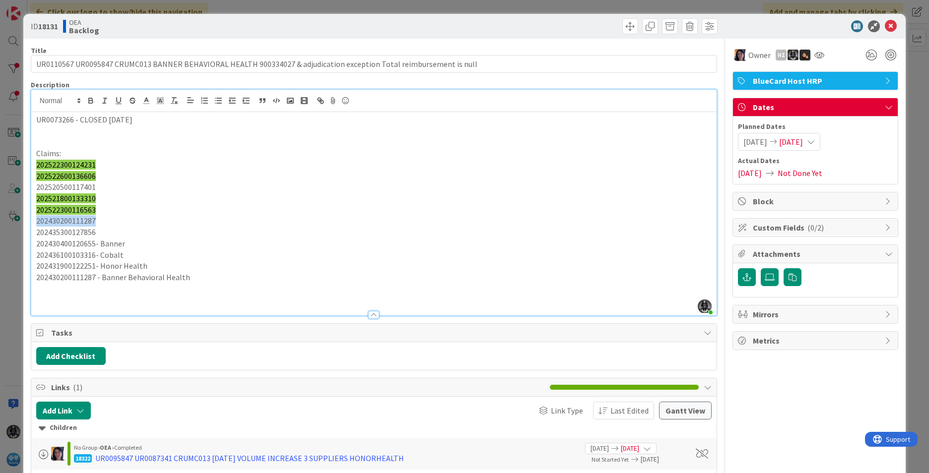
drag, startPoint x: 99, startPoint y: 219, endPoint x: 12, endPoint y: 224, distance: 86.5
click at [12, 224] on div "ID 18131 OEA Backlog Title 118 / 128 UR0110567 UR0095847 CRUMC013 BANNER BEHAVI…" at bounding box center [464, 236] width 929 height 473
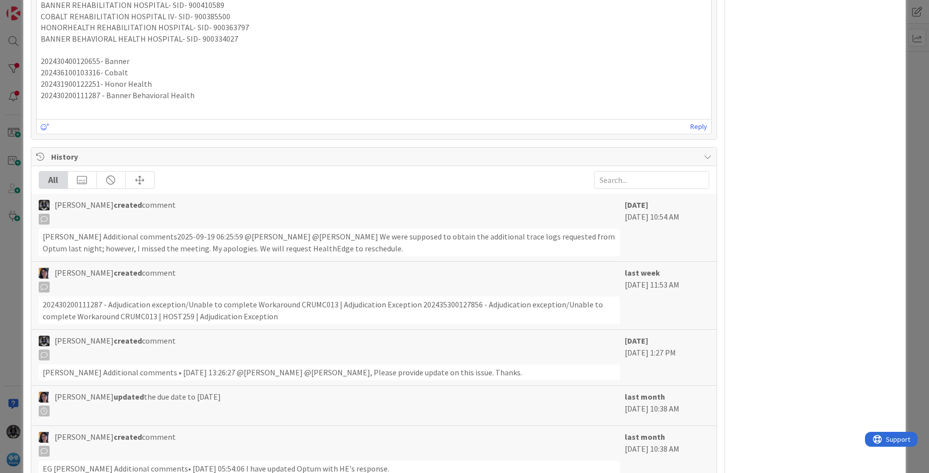
scroll to position [8223, 0]
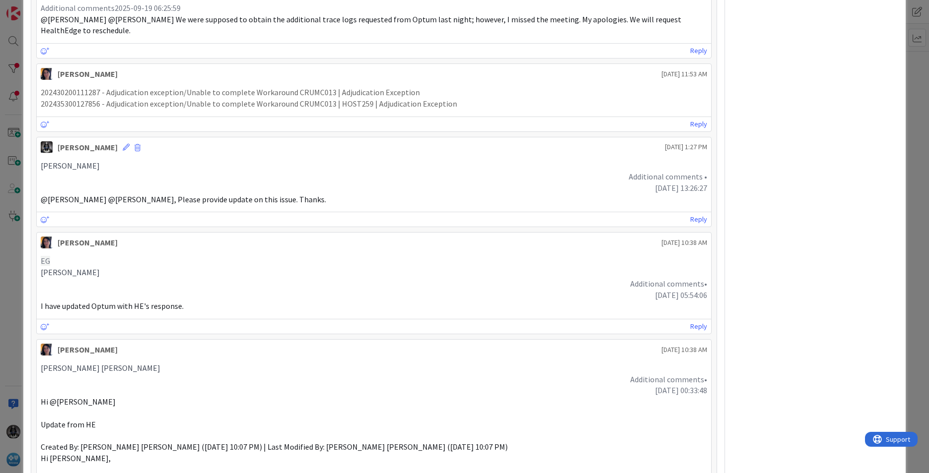
scroll to position [0, 0]
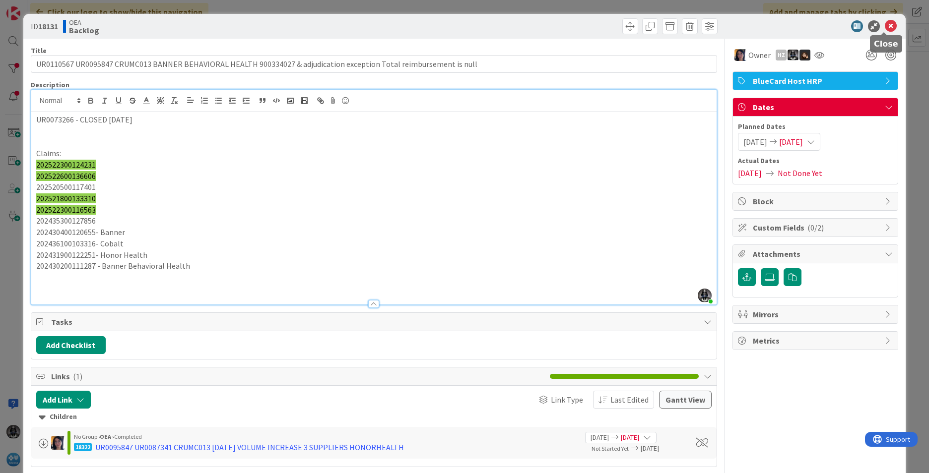
click at [735, 26] on icon at bounding box center [891, 26] width 12 height 12
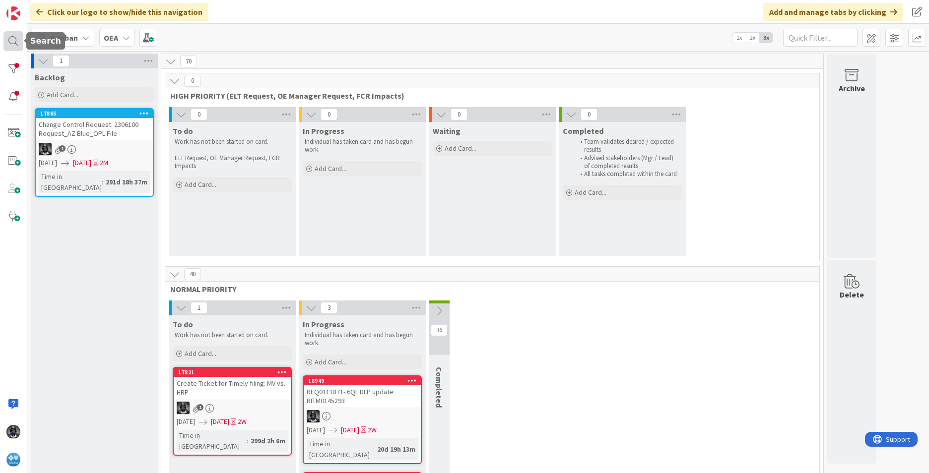
click at [11, 39] on div at bounding box center [13, 41] width 20 height 20
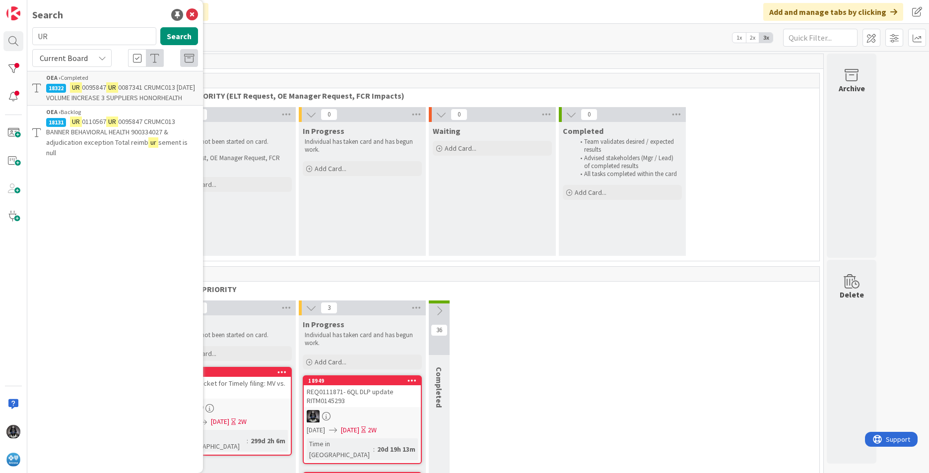
type input "U"
type input "19007"
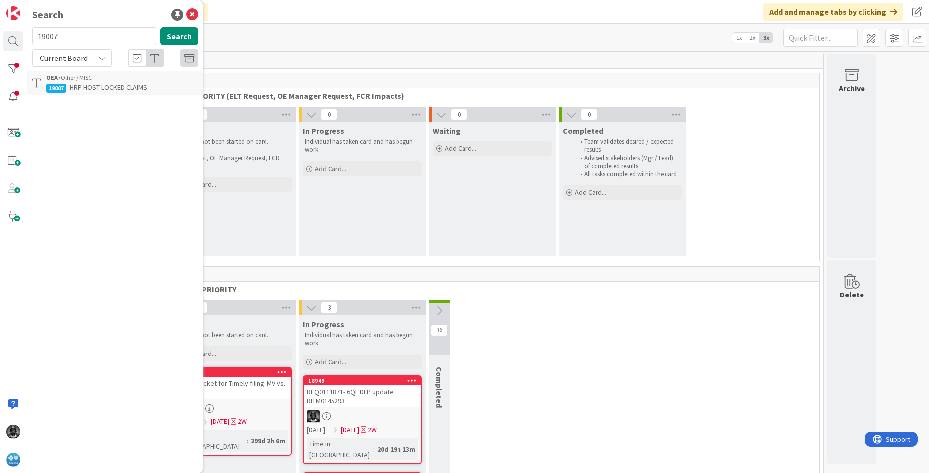
click at [110, 84] on span "HRP HOST LOCKED CLAIMS" at bounding box center [108, 87] width 77 height 9
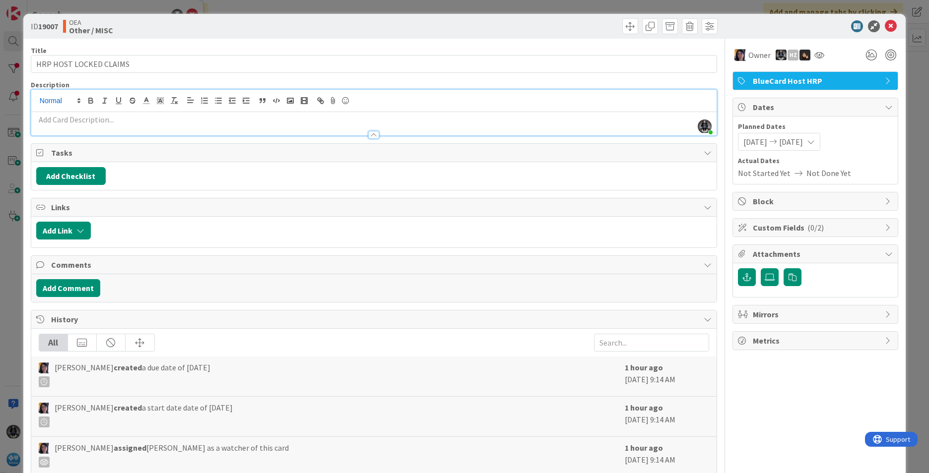
click at [37, 104] on div "[PERSON_NAME] just joined" at bounding box center [373, 113] width 685 height 46
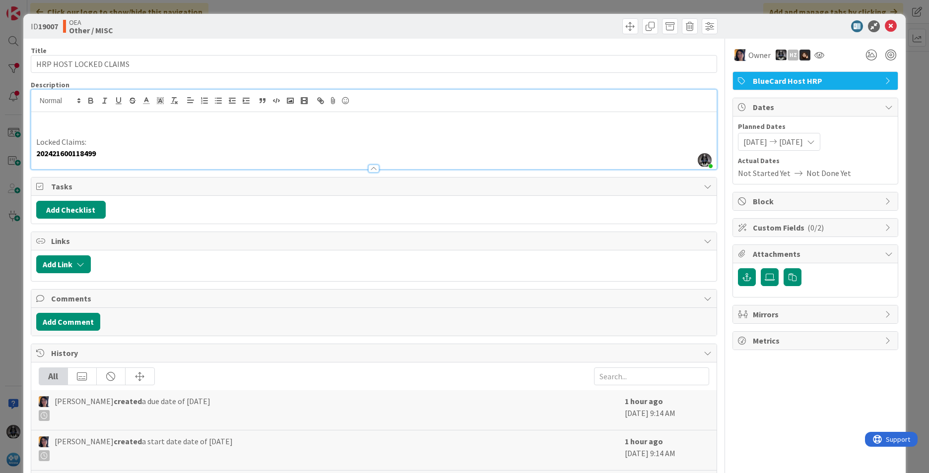
click at [108, 156] on p "202421600118499" at bounding box center [373, 153] width 675 height 11
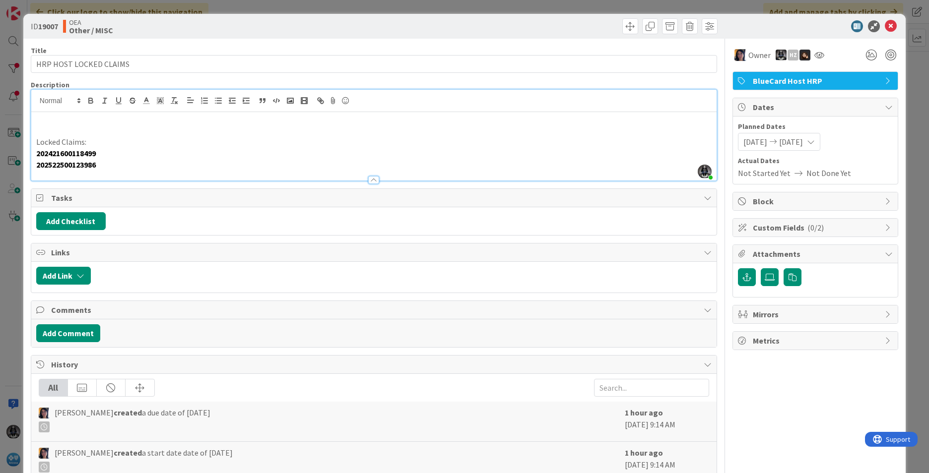
click at [96, 142] on p "Locked Claims:" at bounding box center [373, 141] width 675 height 11
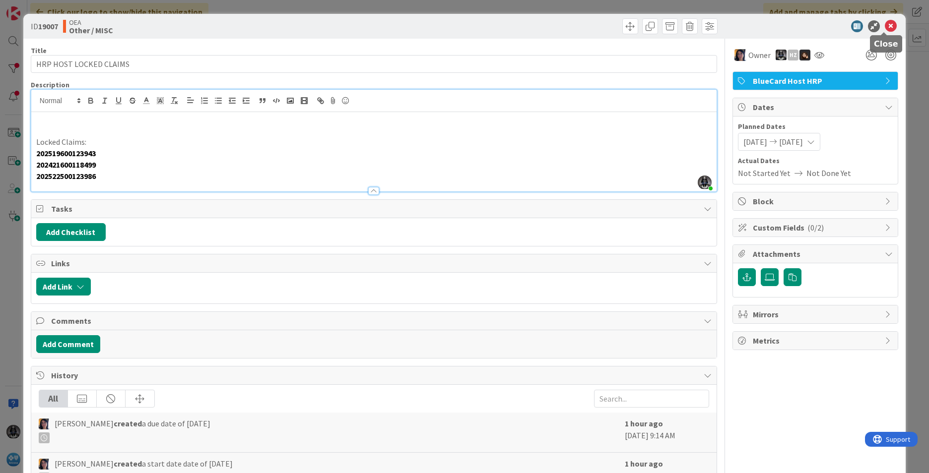
click at [735, 27] on icon at bounding box center [891, 26] width 12 height 12
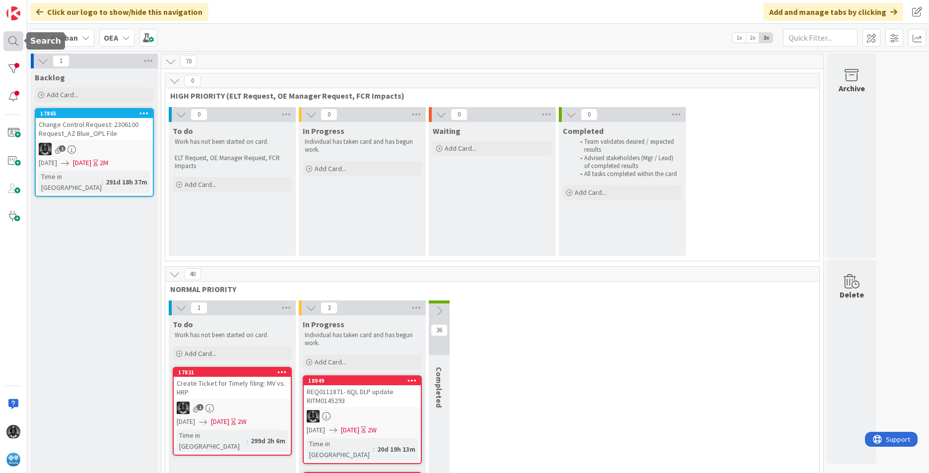
click at [11, 42] on div at bounding box center [13, 41] width 20 height 20
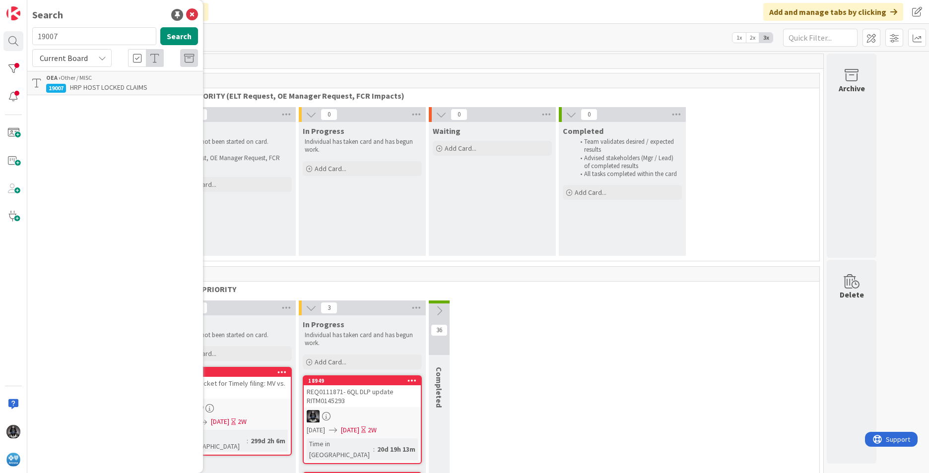
click at [66, 36] on input "19007" at bounding box center [94, 36] width 124 height 18
type input "1"
type input "UR0095847"
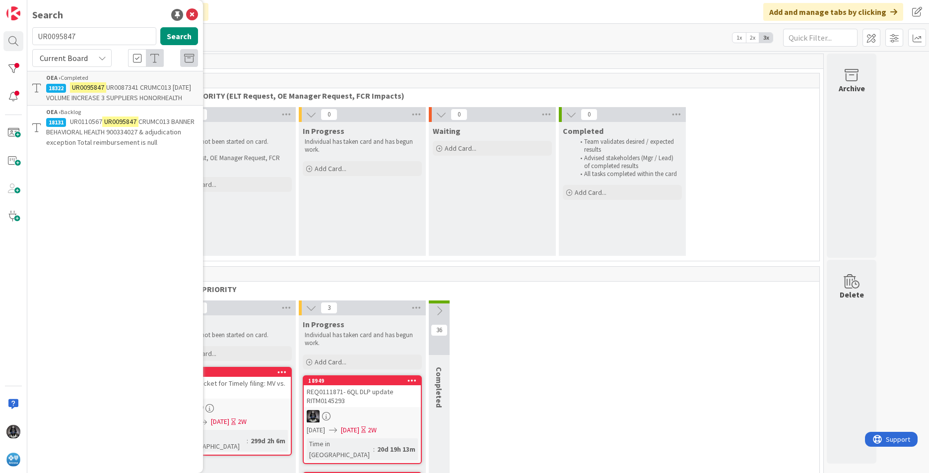
click at [93, 130] on span "CRUMC013 BANNER BEHAVIORAL HEALTH 900334027 & adjudication exception Total reim…" at bounding box center [120, 132] width 148 height 30
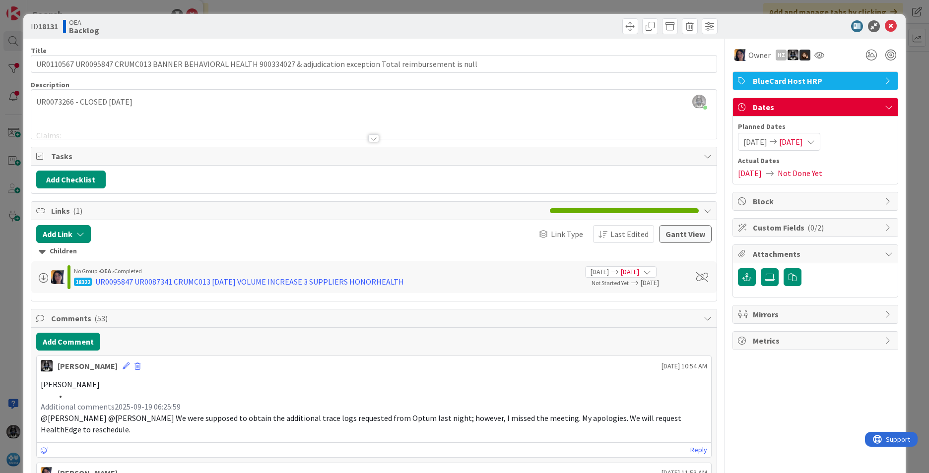
click at [370, 136] on div at bounding box center [373, 138] width 11 height 8
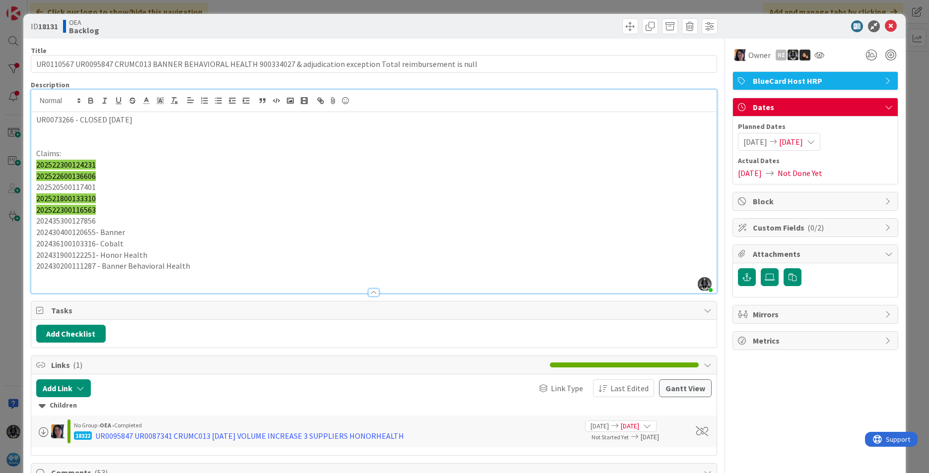
click at [196, 264] on p "202430200111287 - Banner Behavioral Health" at bounding box center [373, 266] width 675 height 11
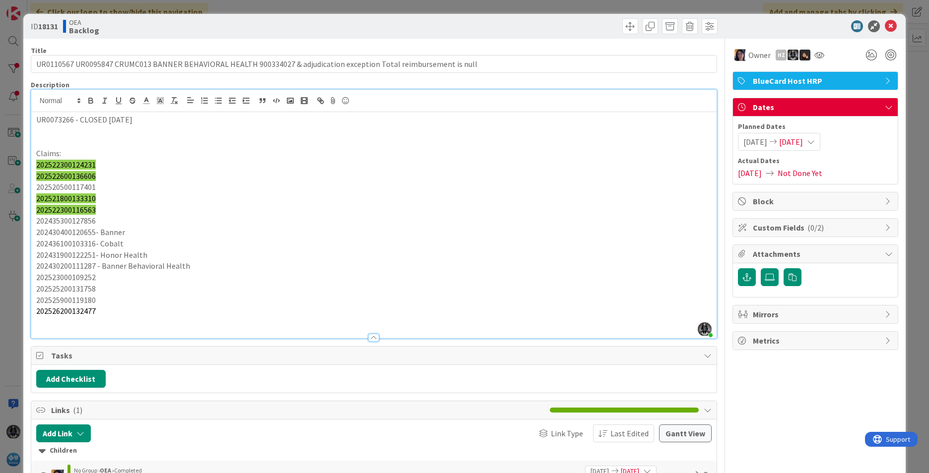
click at [77, 302] on p "202525900119180" at bounding box center [373, 300] width 675 height 11
copy p "202525900119180"
click at [735, 22] on icon at bounding box center [891, 26] width 12 height 12
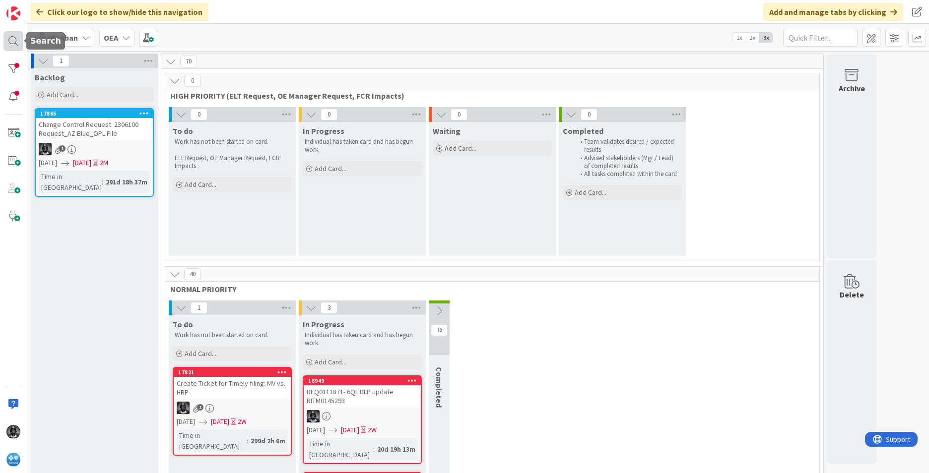
click at [11, 41] on div at bounding box center [13, 41] width 20 height 20
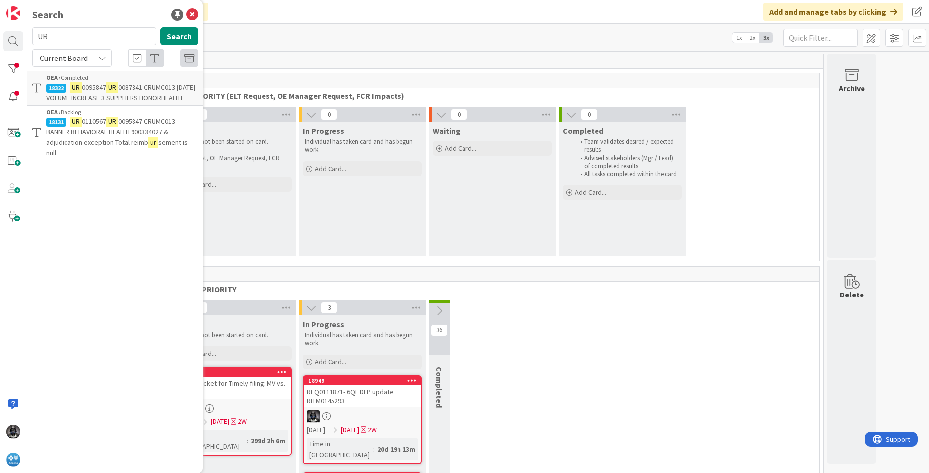
type input "U"
type input "consolidate"
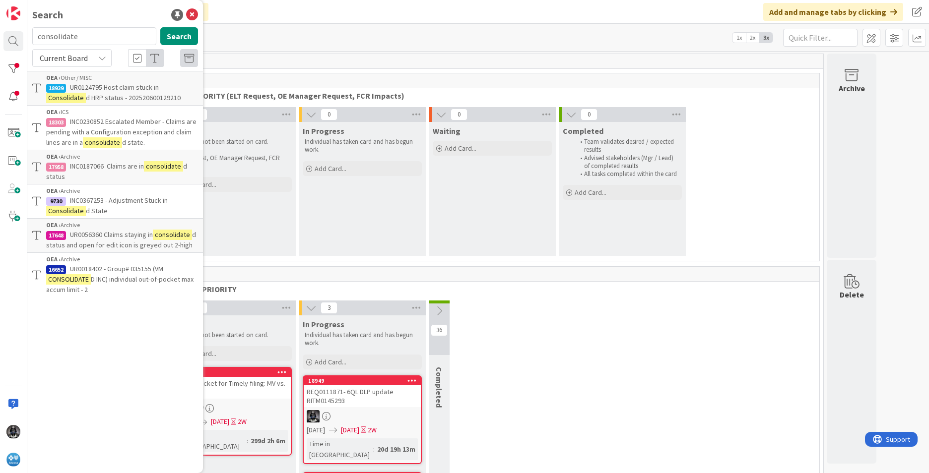
click at [105, 91] on span "UR0124795 Host claim stuck in" at bounding box center [114, 87] width 89 height 9
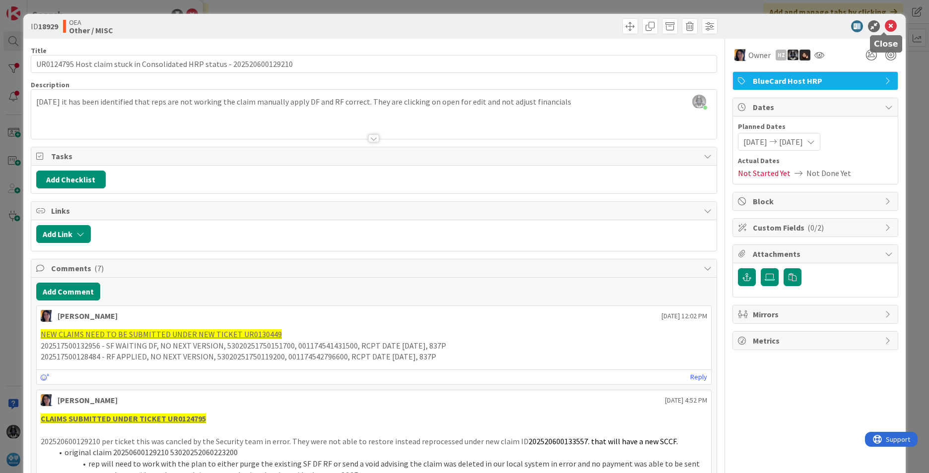
click at [735, 24] on icon at bounding box center [891, 26] width 12 height 12
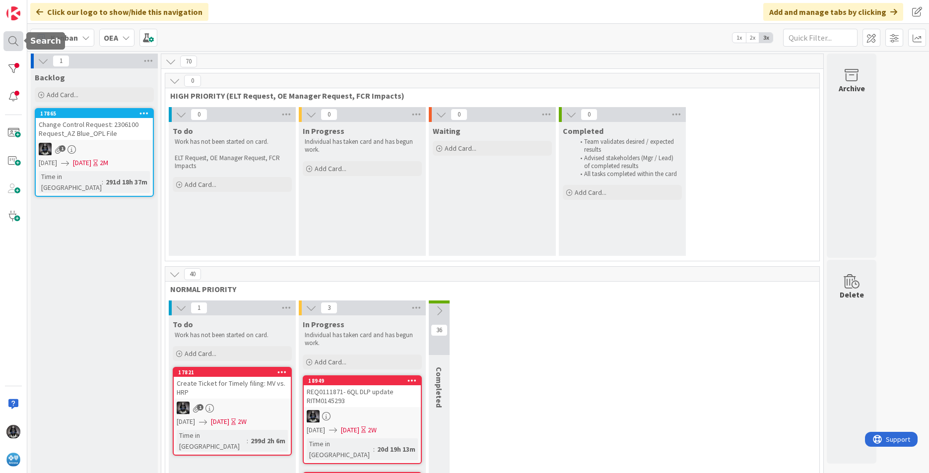
click at [12, 40] on div at bounding box center [13, 41] width 20 height 20
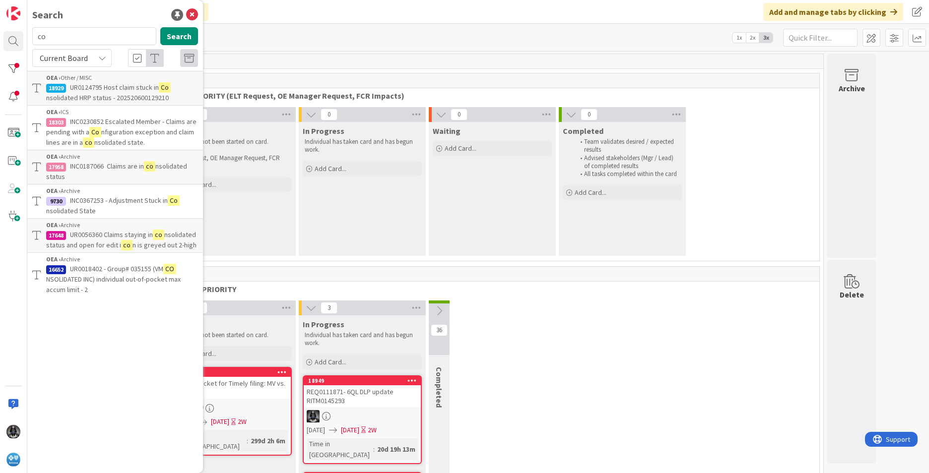
type input "c"
type input "19007"
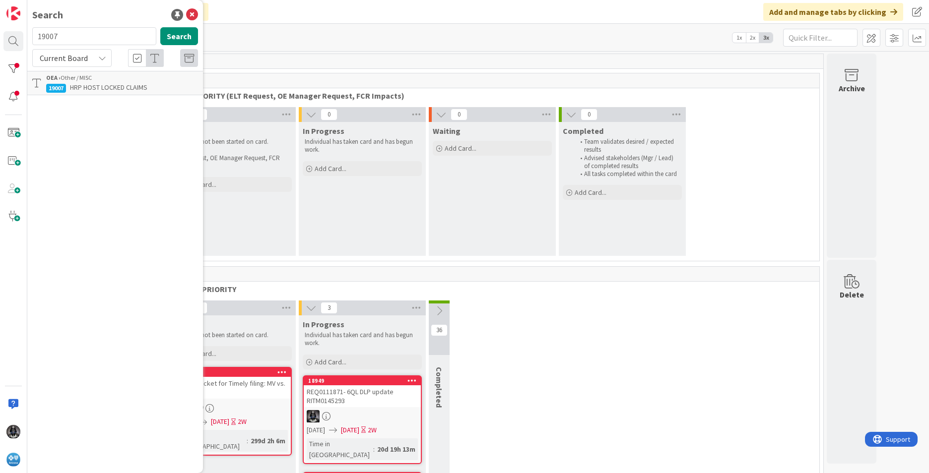
click at [90, 80] on div "OEA › Other / MISC" at bounding box center [122, 77] width 152 height 9
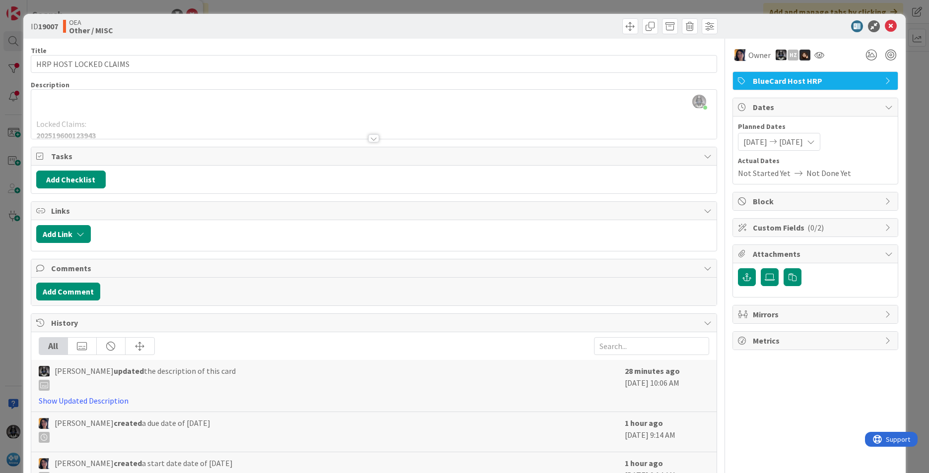
click at [368, 138] on div at bounding box center [373, 138] width 11 height 8
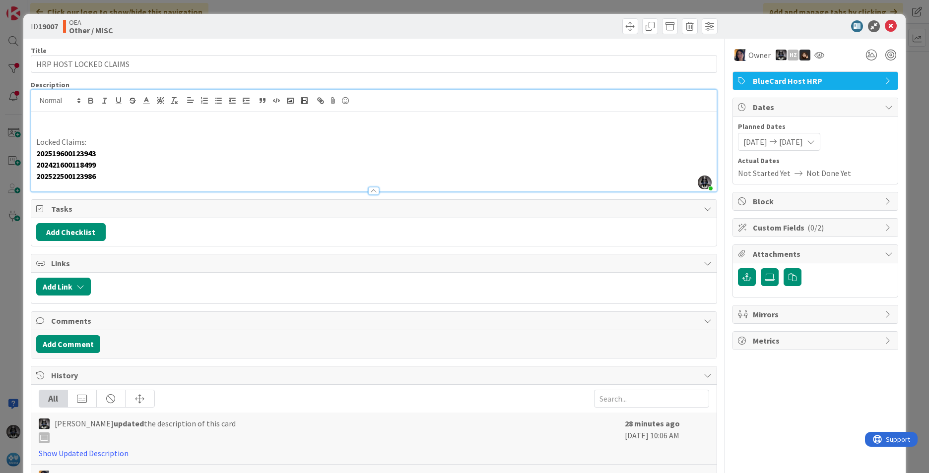
click at [110, 177] on p "202522500123986" at bounding box center [373, 176] width 675 height 11
